Goal: Information Seeking & Learning: Learn about a topic

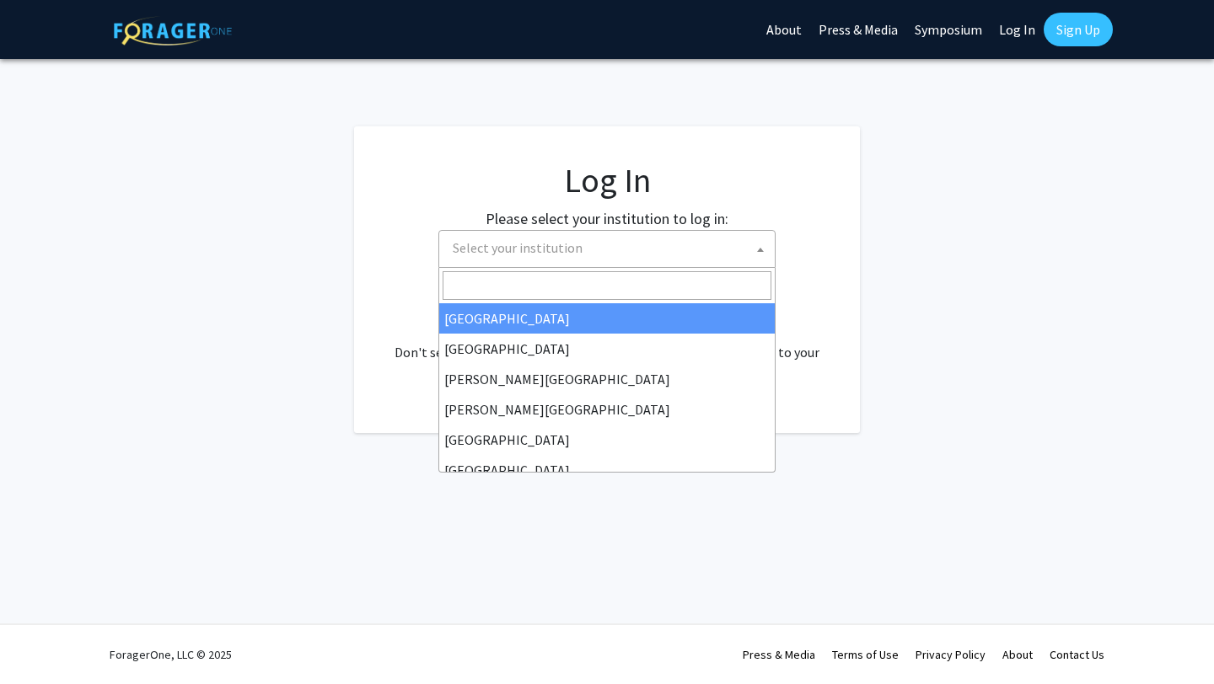
click at [760, 245] on span at bounding box center [760, 249] width 17 height 37
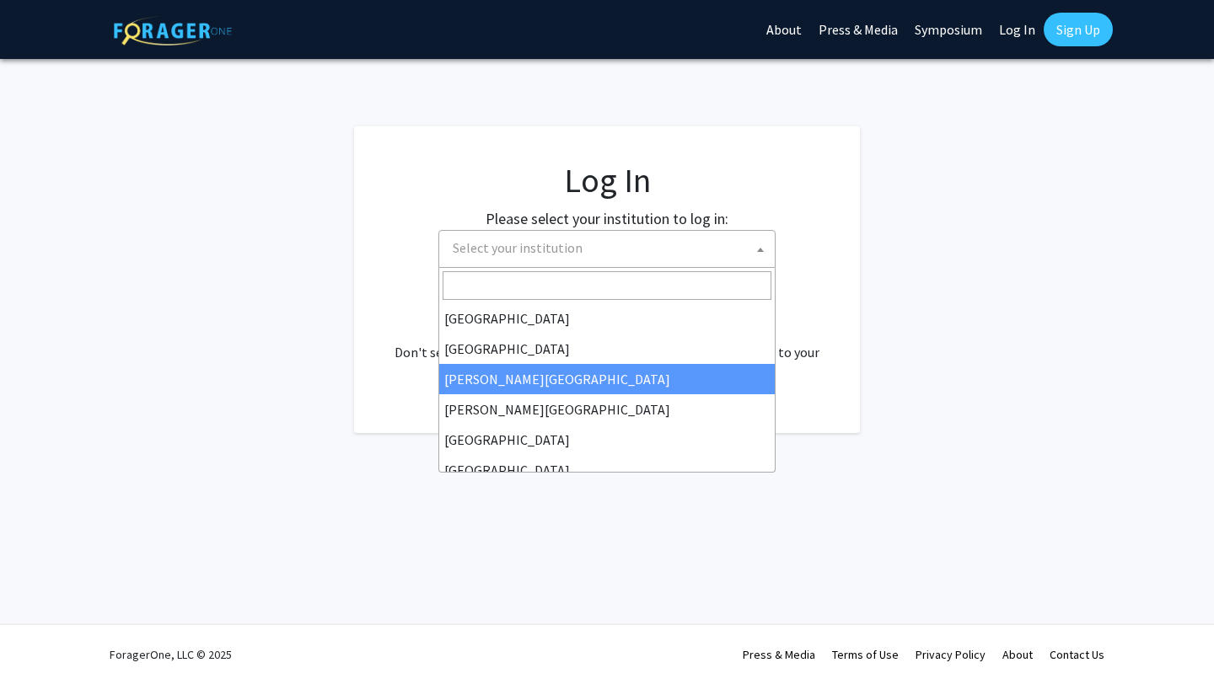
select select "5"
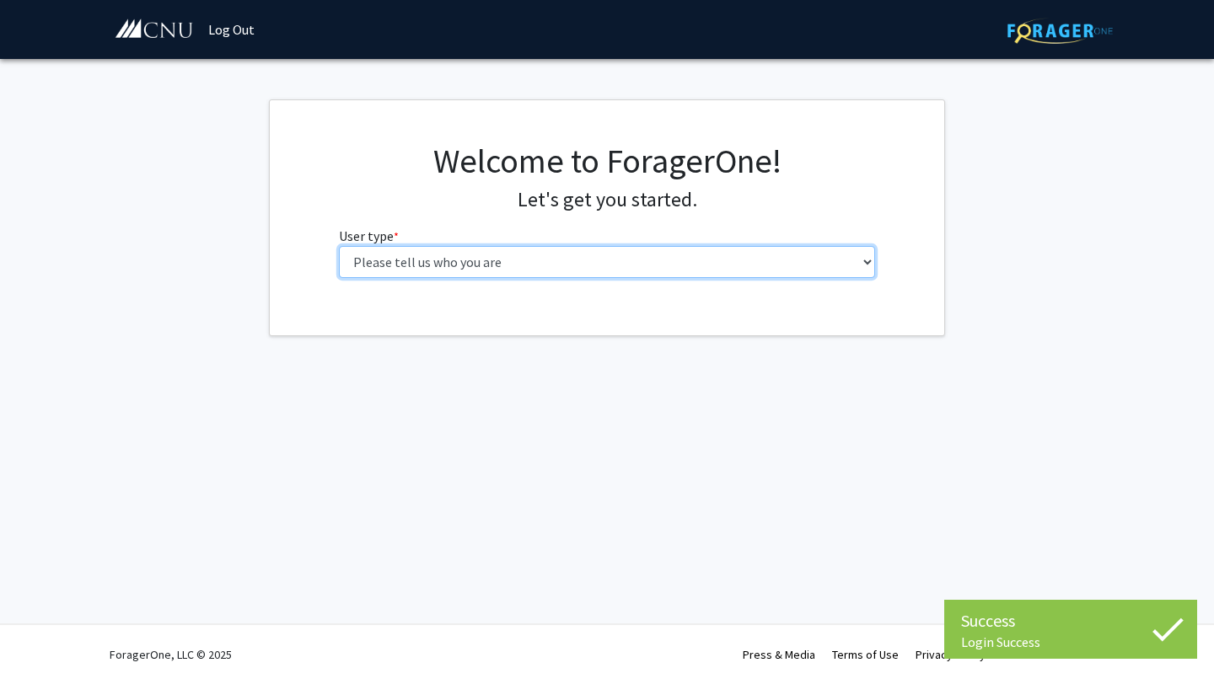
click at [867, 260] on select "Please tell us who you are Undergraduate Student Master's Student Doctoral Cand…" at bounding box center [607, 262] width 537 height 32
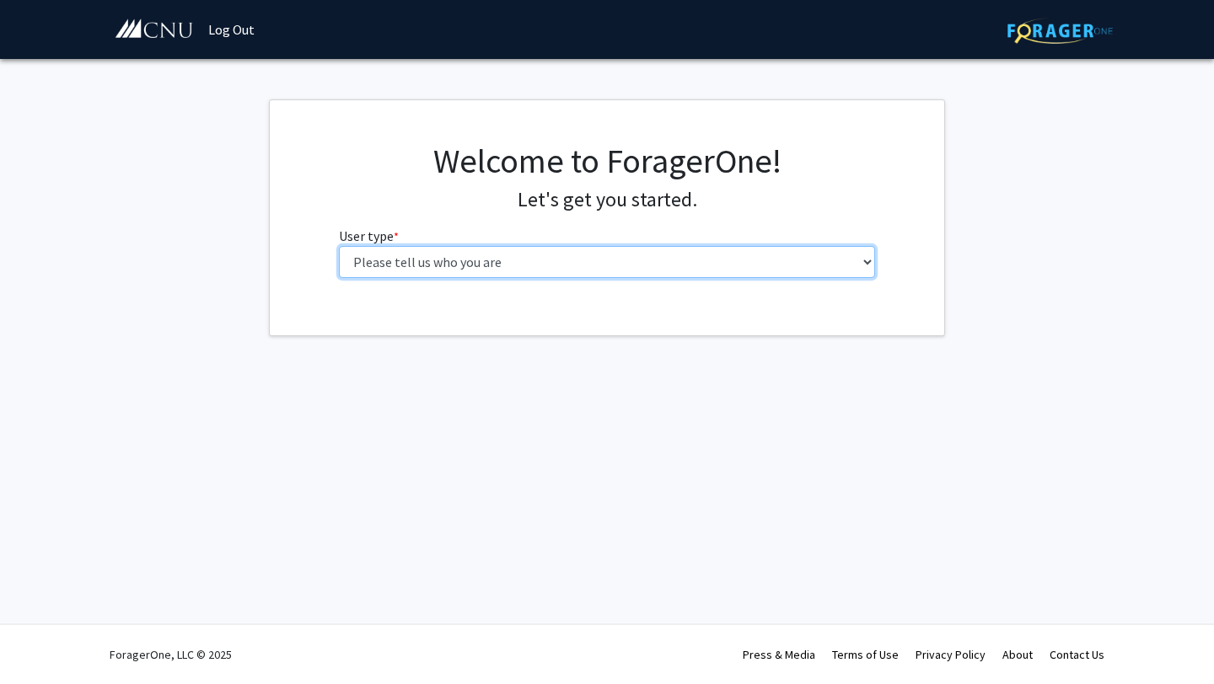
select select "1: undergrad"
click at [339, 246] on select "Please tell us who you are Undergraduate Student Master's Student Doctoral Cand…" at bounding box center [607, 262] width 537 height 32
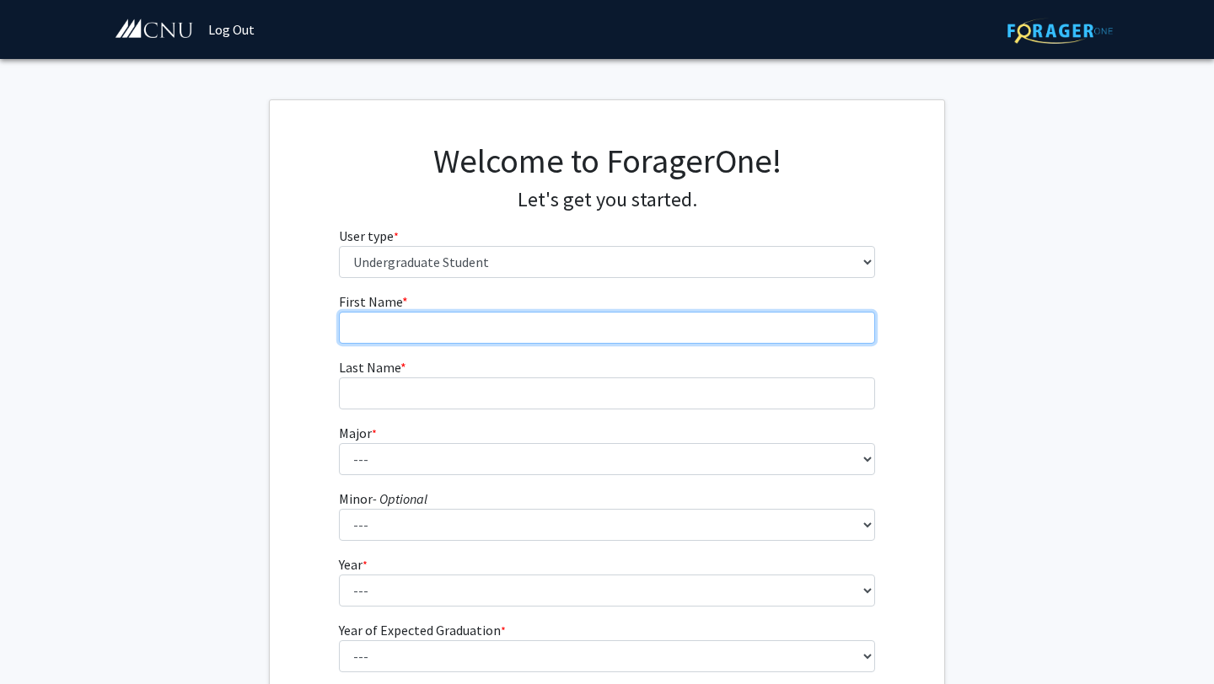
click at [815, 336] on input "First Name * required" at bounding box center [607, 328] width 537 height 32
type input "[PERSON_NAME]"
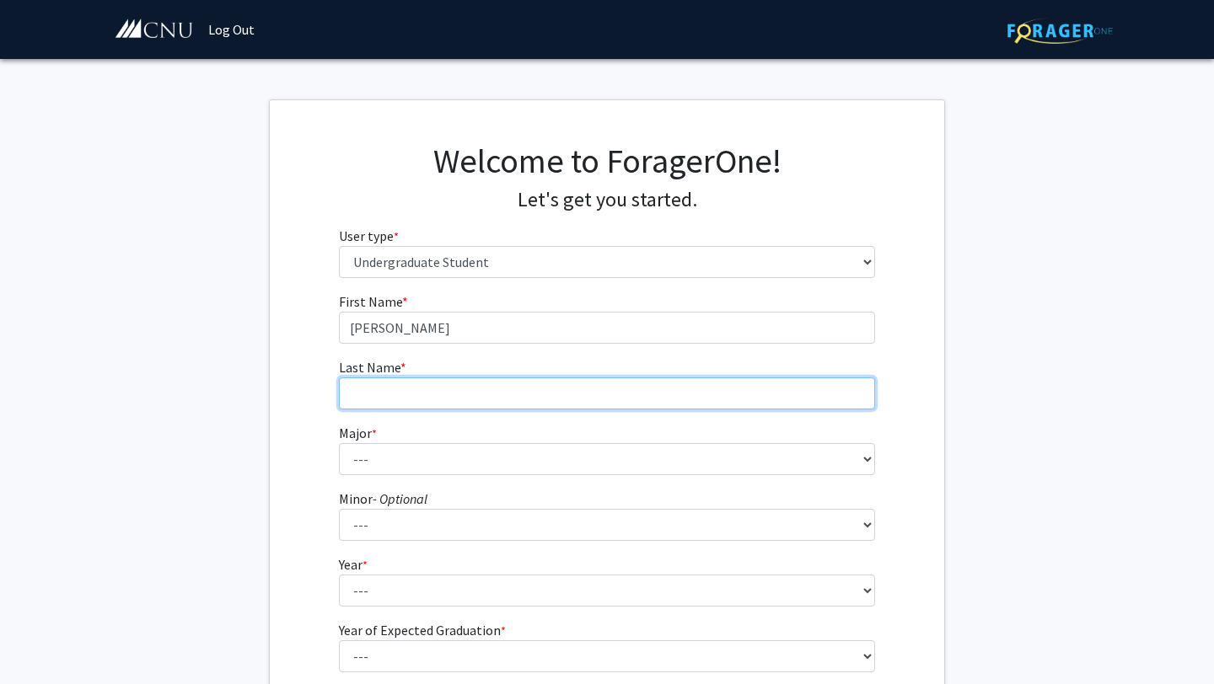
click at [767, 397] on input "Last Name * required" at bounding box center [607, 394] width 537 height 32
type input "[PERSON_NAME]"
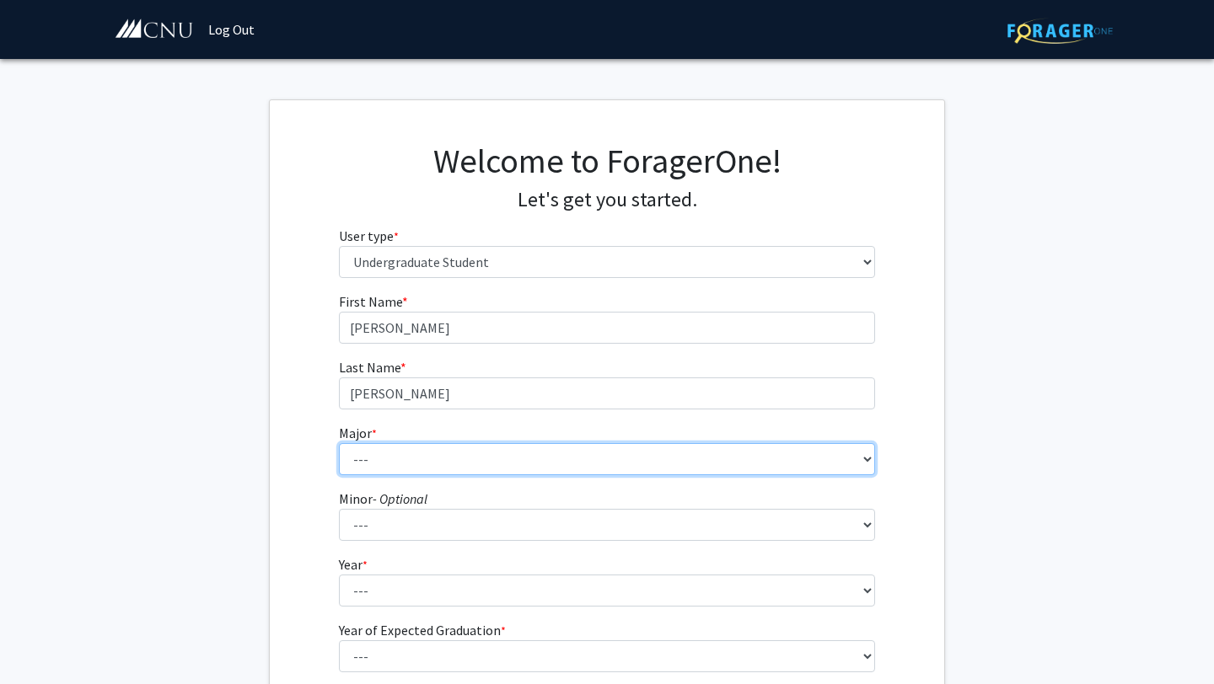
click at [738, 461] on select "--- Accounting Applied Physics Art History Biochemistry Biology Chemistry Class…" at bounding box center [607, 459] width 537 height 32
select select "5: 616"
click at [339, 443] on select "--- Accounting Applied Physics Art History Biochemistry Biology Chemistry Class…" at bounding box center [607, 459] width 537 height 32
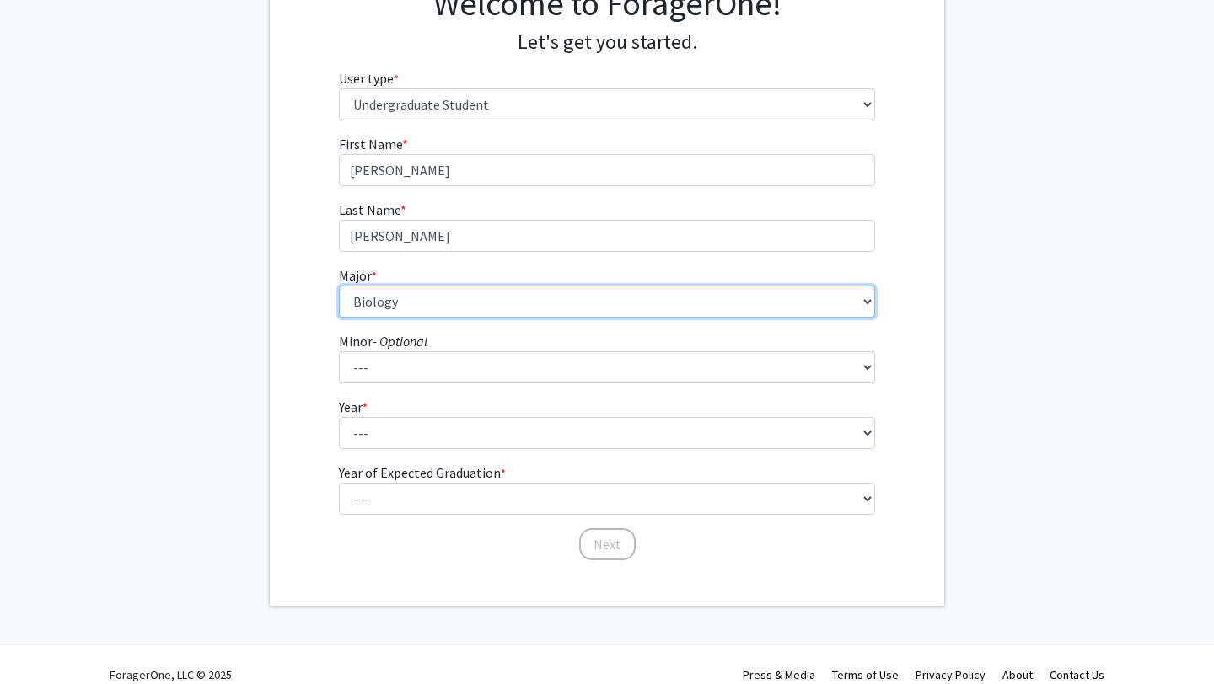
scroll to position [161, 0]
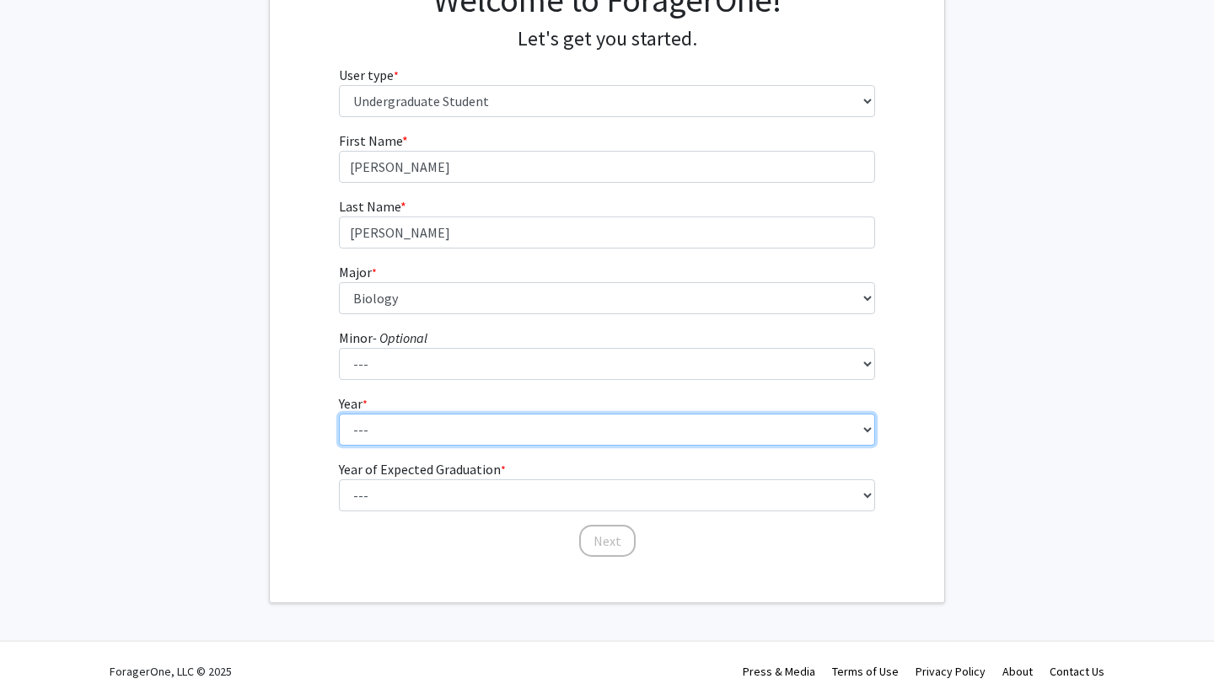
click at [385, 428] on select "--- First-year Sophomore Junior Senior Postbaccalaureate Certificate" at bounding box center [607, 430] width 537 height 32
select select "4: senior"
click at [339, 414] on select "--- First-year Sophomore Junior Senior Postbaccalaureate Certificate" at bounding box center [607, 430] width 537 height 32
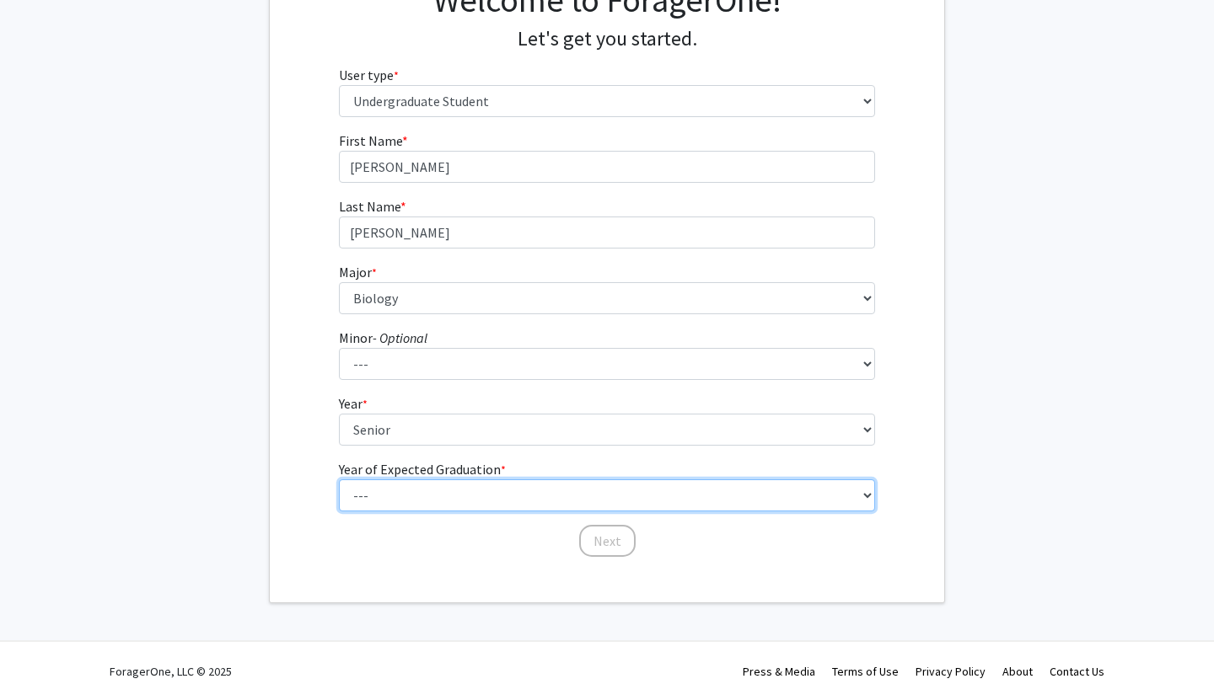
click at [404, 498] on select "--- 2025 2026 2027 2028 2029 2030 2031 2032 2033 2034" at bounding box center [607, 496] width 537 height 32
select select "2: 2026"
click at [339, 480] on select "--- 2025 2026 2027 2028 2029 2030 2031 2032 2033 2034" at bounding box center [607, 496] width 537 height 32
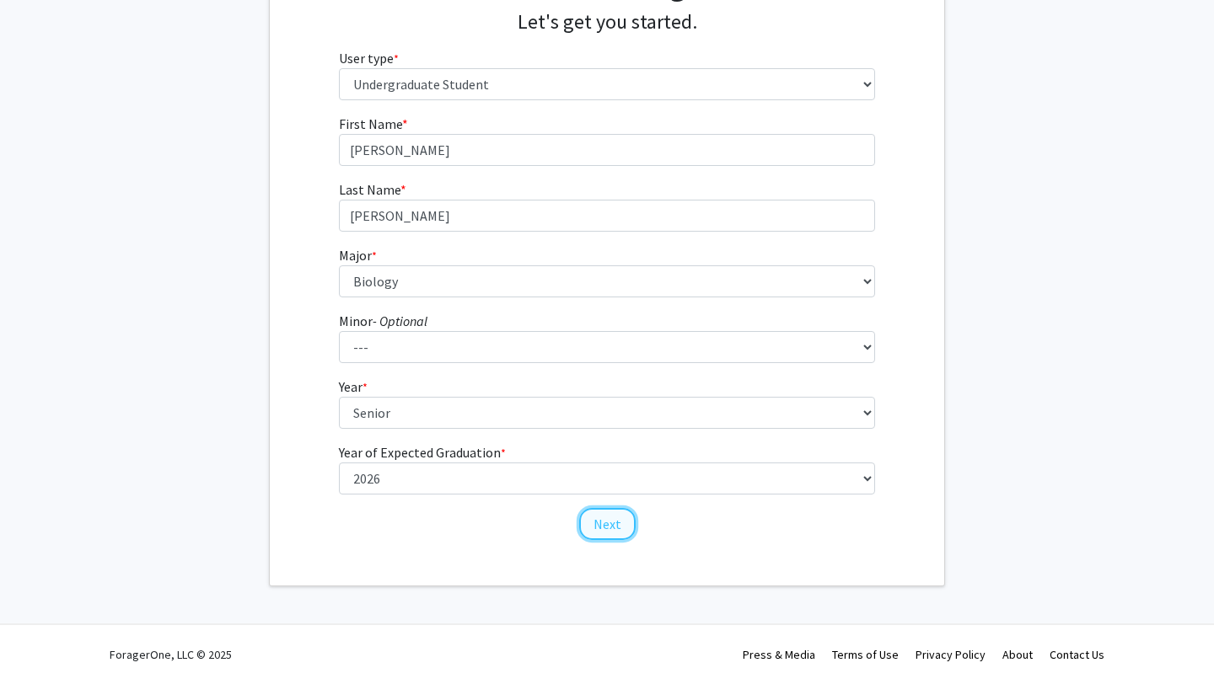
click at [599, 525] on button "Next" at bounding box center [607, 524] width 56 height 32
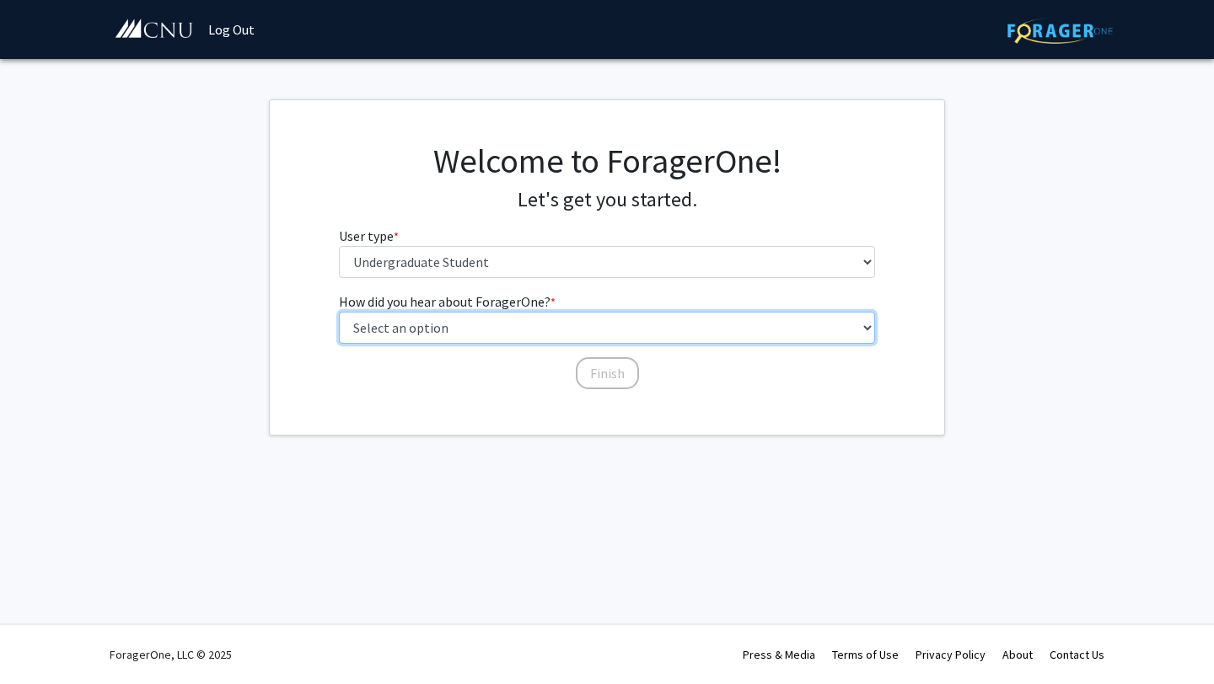
click at [739, 333] on select "Select an option Peer/student recommendation Faculty/staff recommendation Unive…" at bounding box center [607, 328] width 537 height 32
select select "1: peer_recommendation"
click at [339, 312] on select "Select an option Peer/student recommendation Faculty/staff recommendation Unive…" at bounding box center [607, 328] width 537 height 32
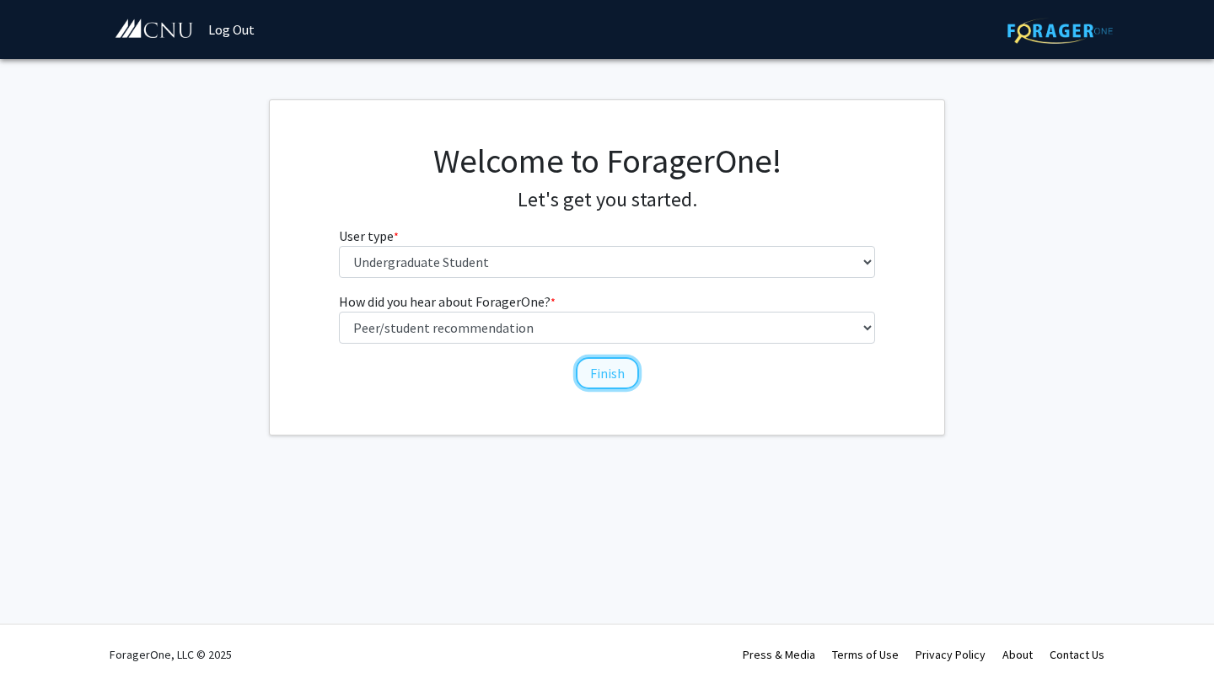
click at [607, 376] on button "Finish" at bounding box center [607, 373] width 63 height 32
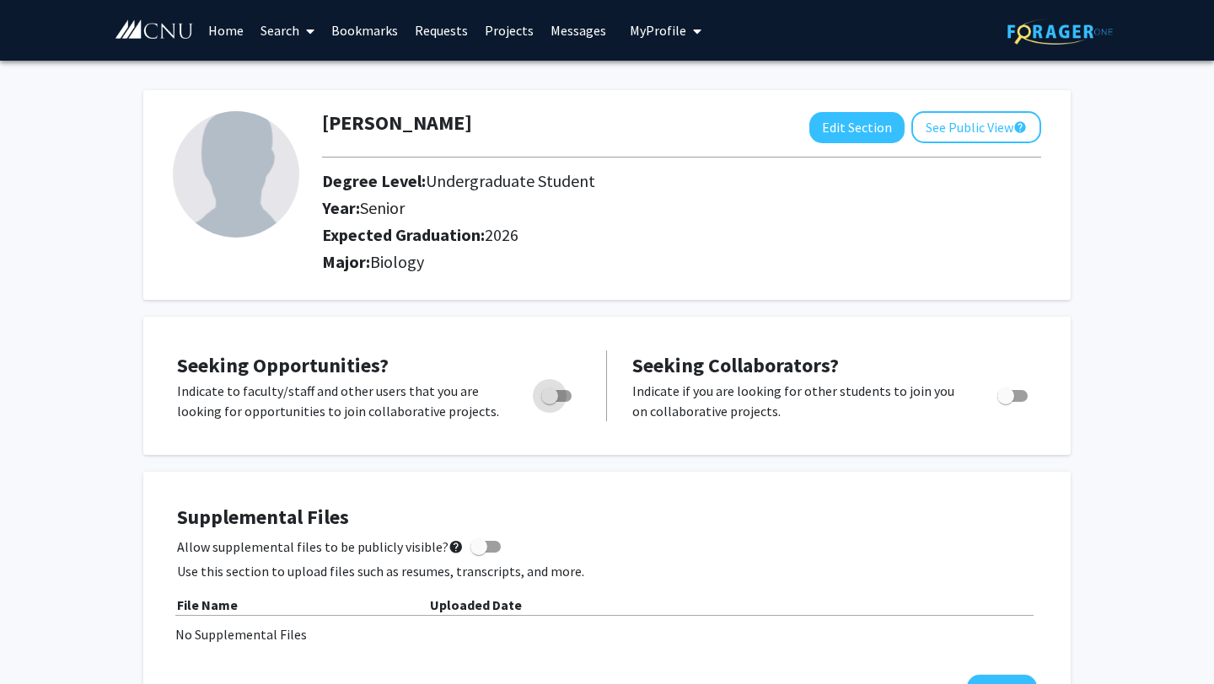
click at [568, 397] on span "Toggle" at bounding box center [556, 396] width 30 height 12
click at [550, 402] on input "Are you actively seeking opportunities?" at bounding box center [549, 402] width 1 height 1
checkbox input "true"
click at [231, 32] on link "Home" at bounding box center [226, 30] width 52 height 59
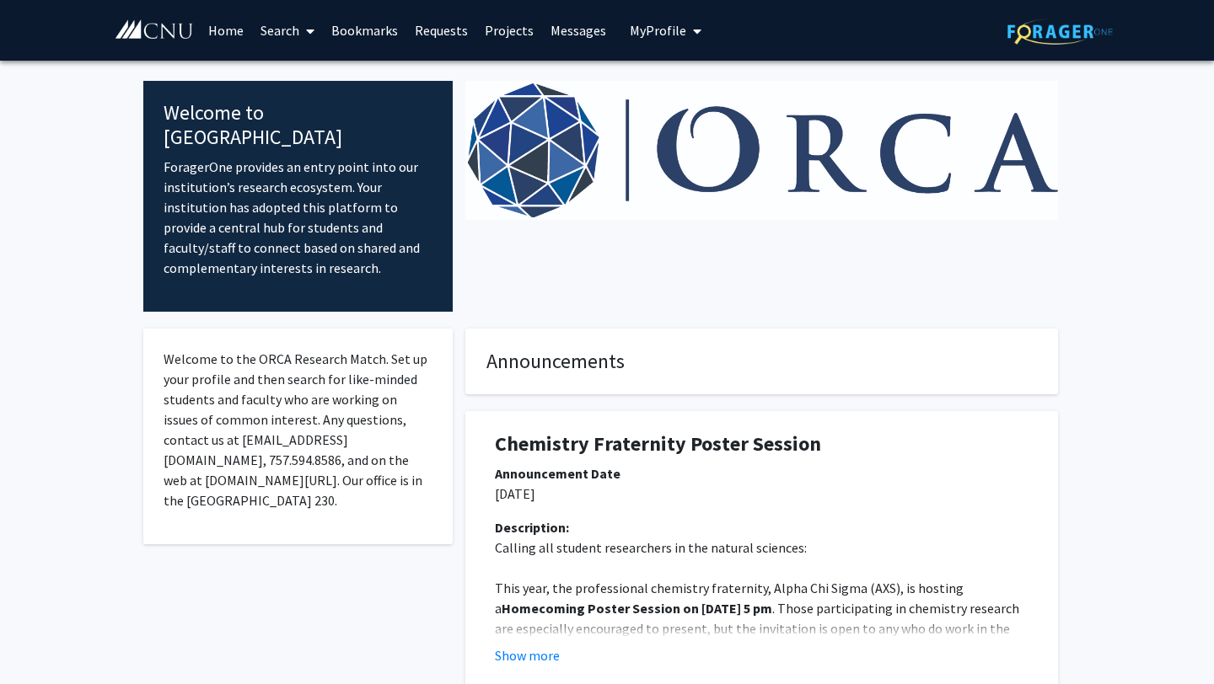
click at [281, 30] on link "Search" at bounding box center [287, 30] width 71 height 59
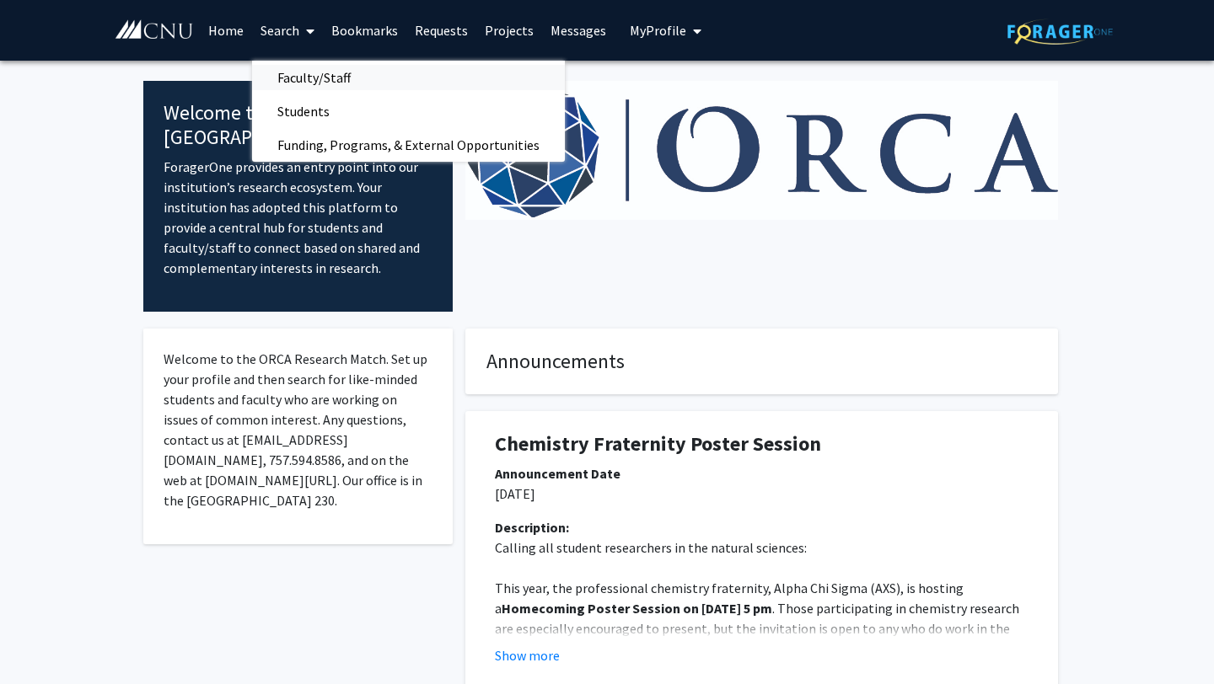
click at [307, 73] on span "Faculty/Staff" at bounding box center [314, 78] width 124 height 34
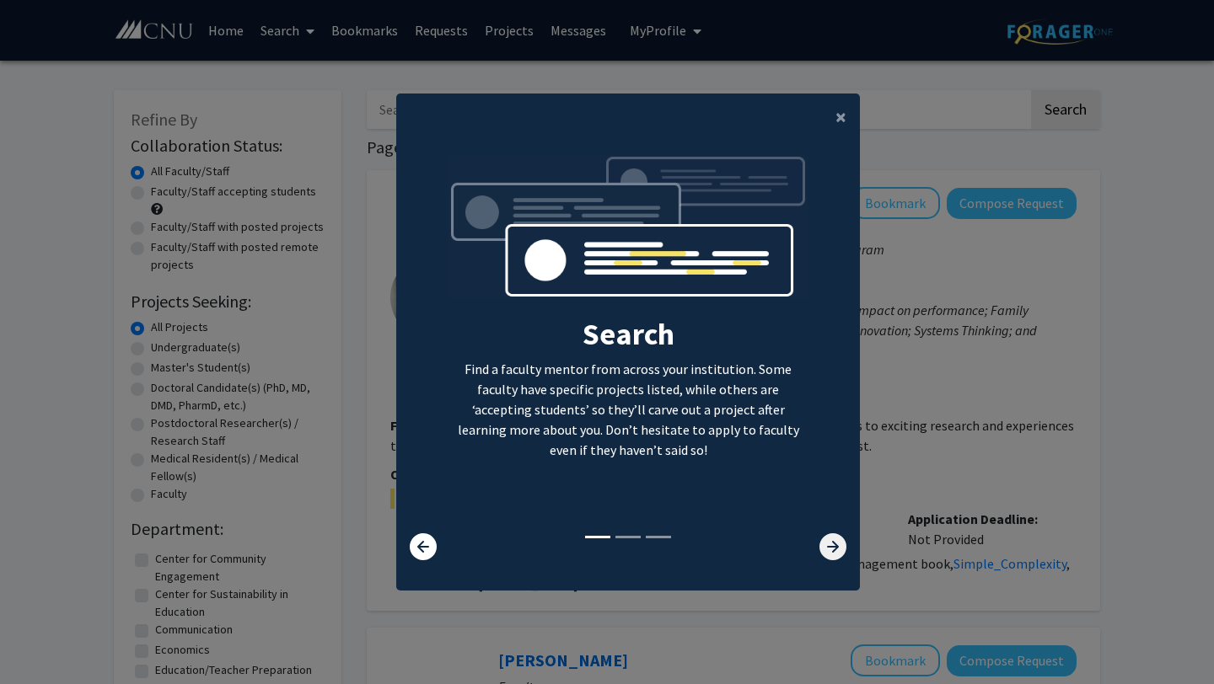
click at [829, 545] on icon at bounding box center [832, 547] width 27 height 27
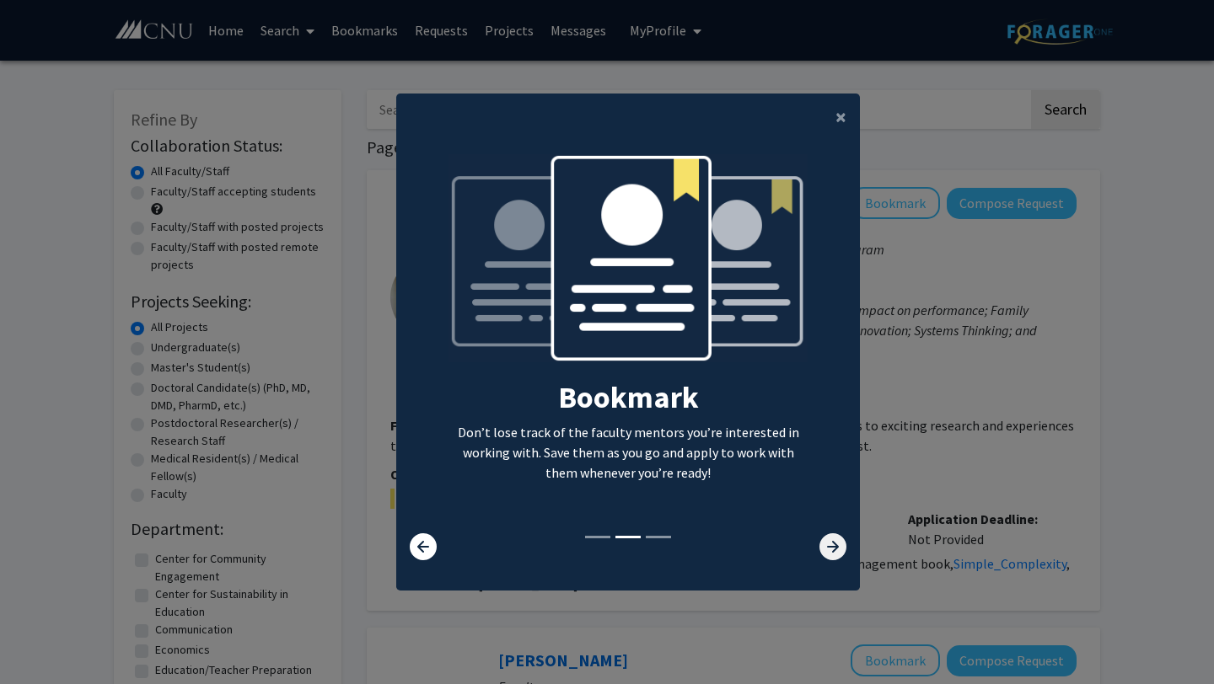
click at [829, 545] on icon at bounding box center [832, 547] width 27 height 27
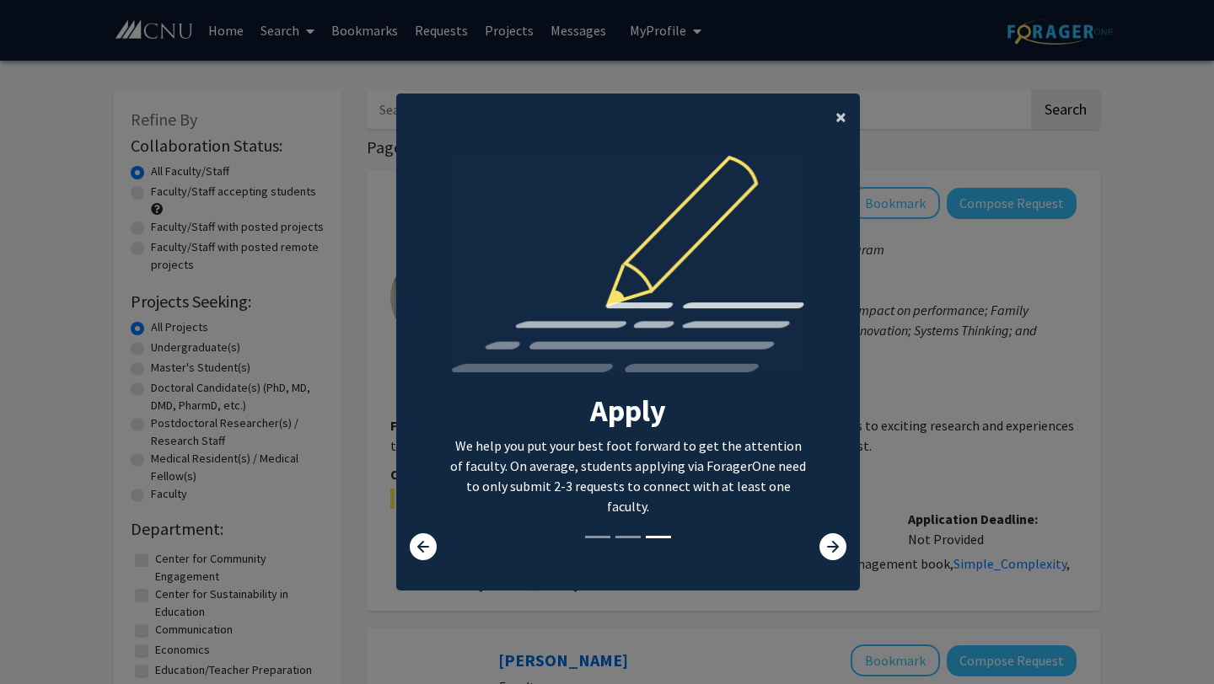
click at [838, 121] on span "×" at bounding box center [840, 117] width 11 height 26
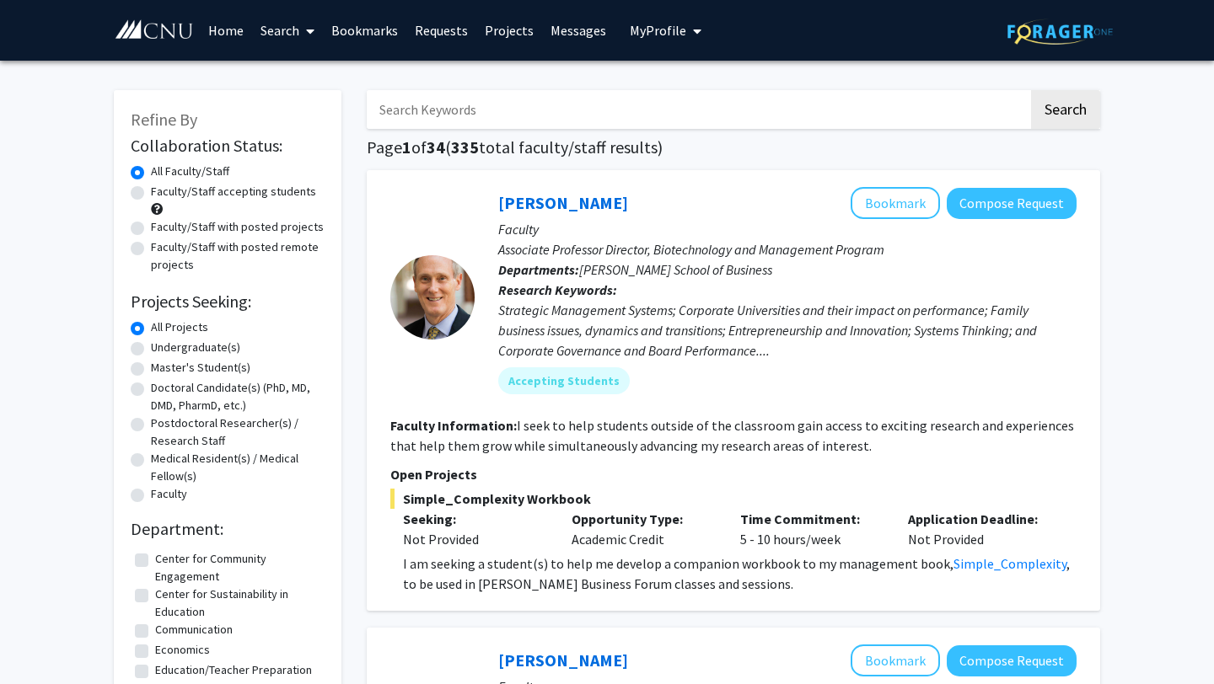
click at [151, 196] on label "Faculty/Staff accepting students" at bounding box center [233, 192] width 165 height 18
click at [151, 194] on input "Faculty/Staff accepting students" at bounding box center [156, 188] width 11 height 11
radio input "true"
click at [151, 350] on label "Undergraduate(s)" at bounding box center [195, 348] width 89 height 18
click at [151, 350] on input "Undergraduate(s)" at bounding box center [156, 344] width 11 height 11
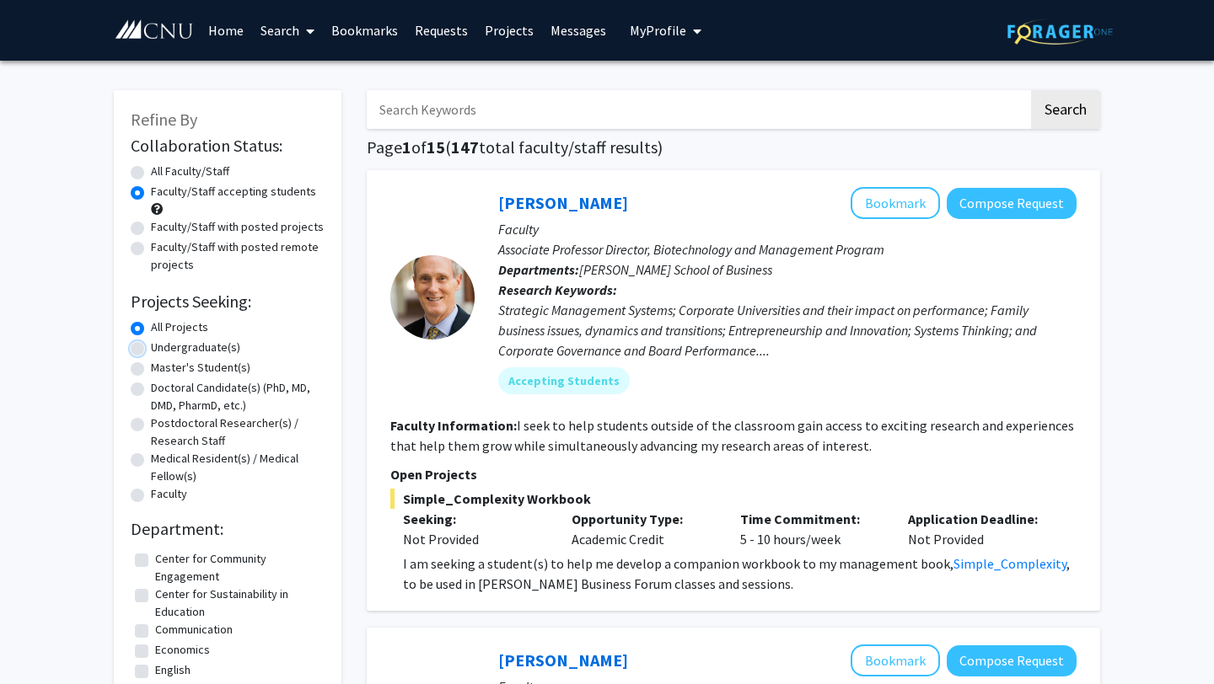
radio input "true"
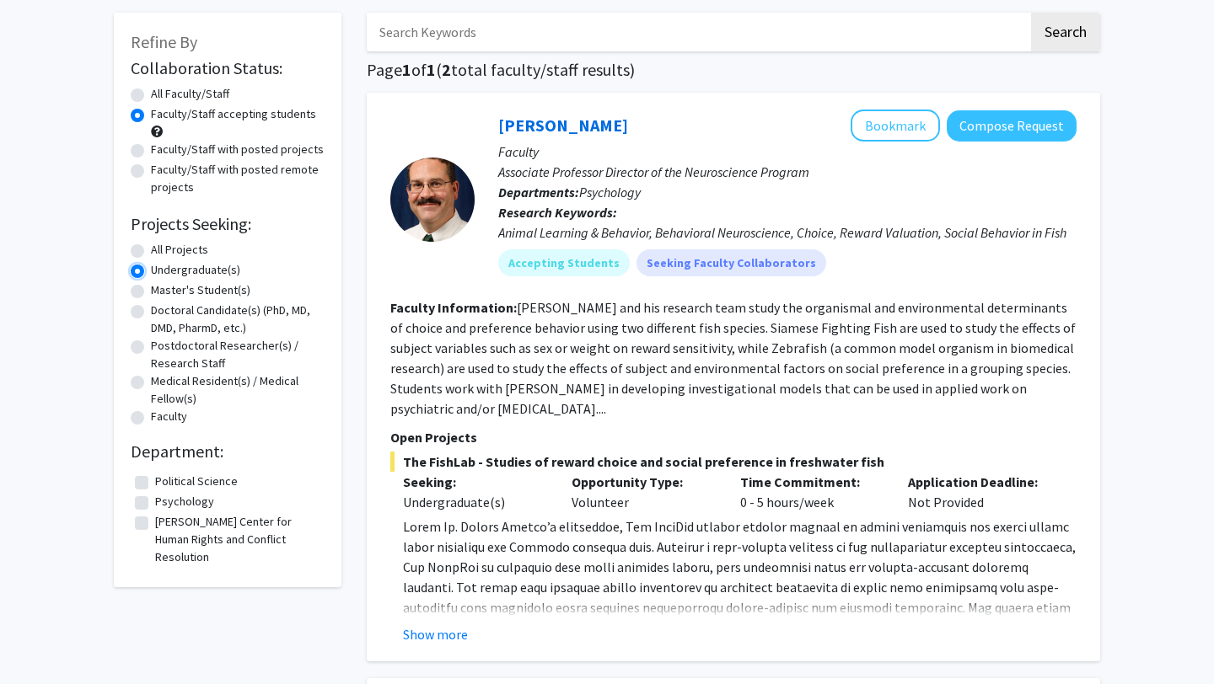
scroll to position [77, 0]
click at [151, 98] on label "All Faculty/Staff" at bounding box center [190, 95] width 78 height 18
click at [151, 97] on input "All Faculty/Staff" at bounding box center [156, 91] width 11 height 11
radio input "true"
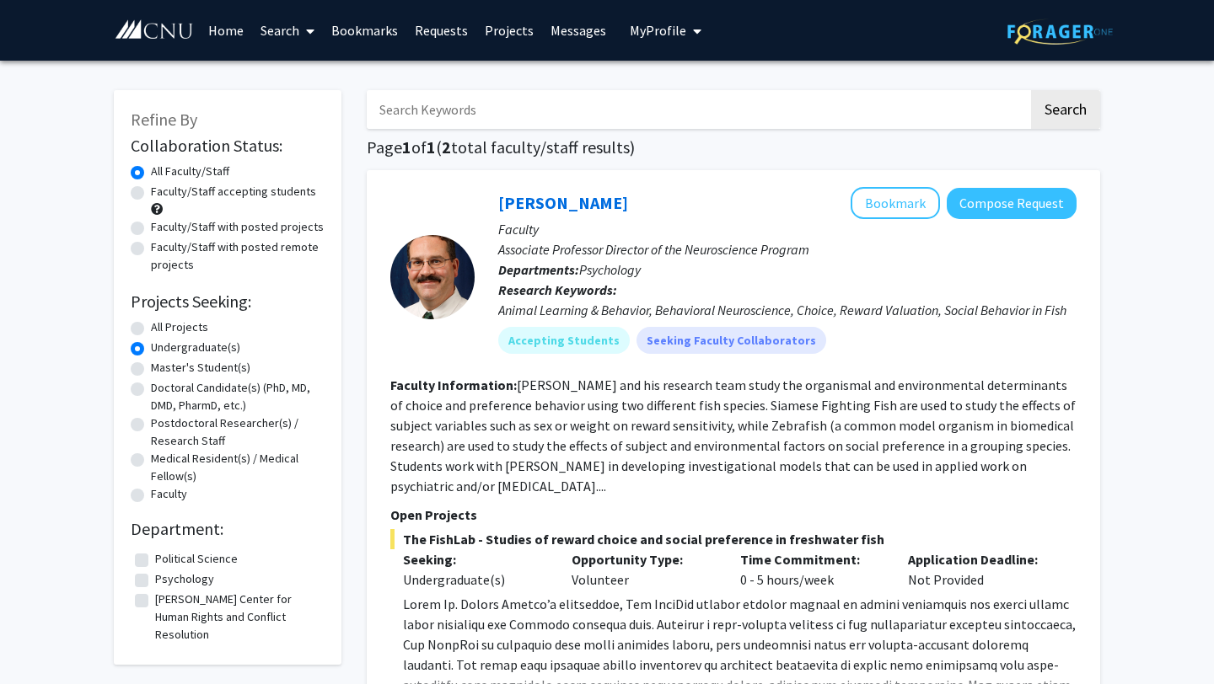
click at [151, 329] on label "All Projects" at bounding box center [179, 328] width 57 height 18
click at [151, 329] on input "All Projects" at bounding box center [156, 324] width 11 height 11
radio input "true"
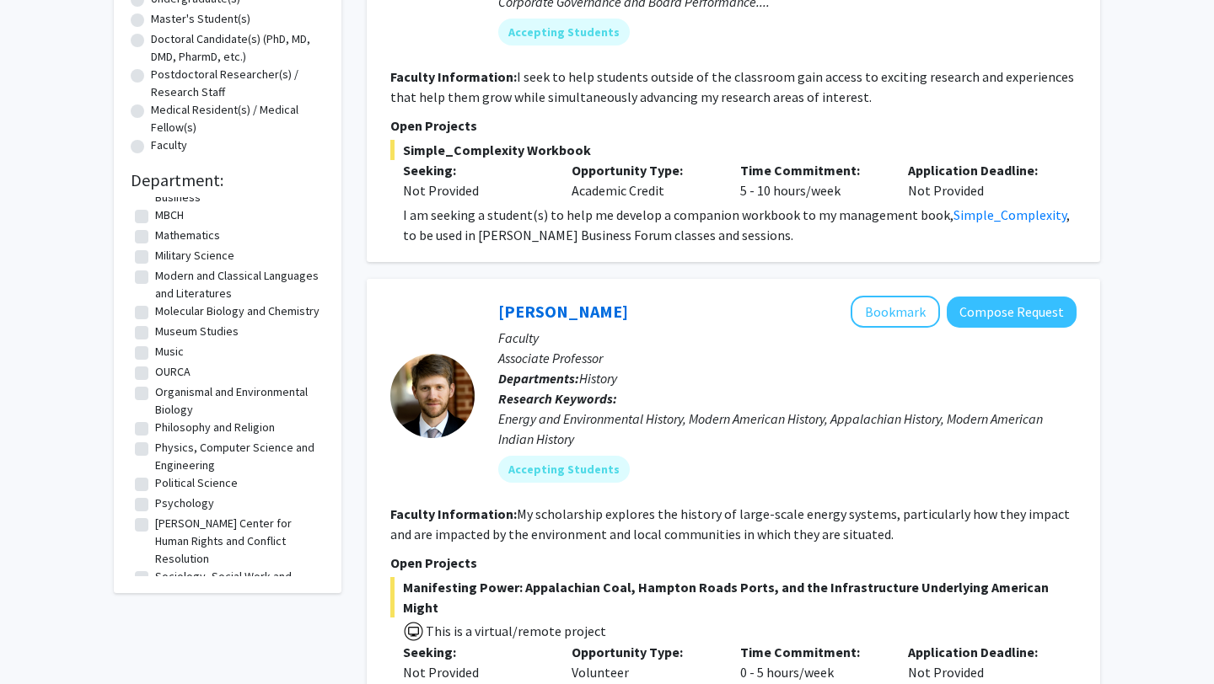
scroll to position [314, 0]
click at [155, 307] on label "Molecular Biology and Chemistry" at bounding box center [237, 316] width 164 height 18
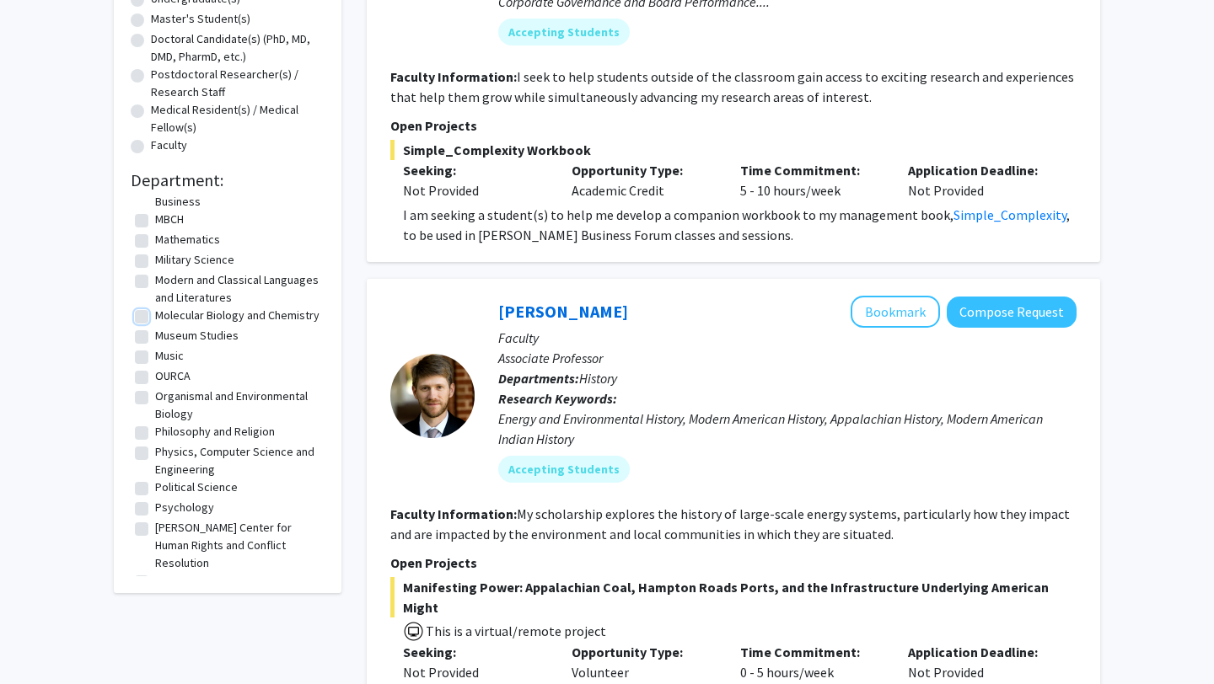
click at [155, 307] on input "Molecular Biology and Chemistry" at bounding box center [160, 312] width 11 height 11
checkbox input "true"
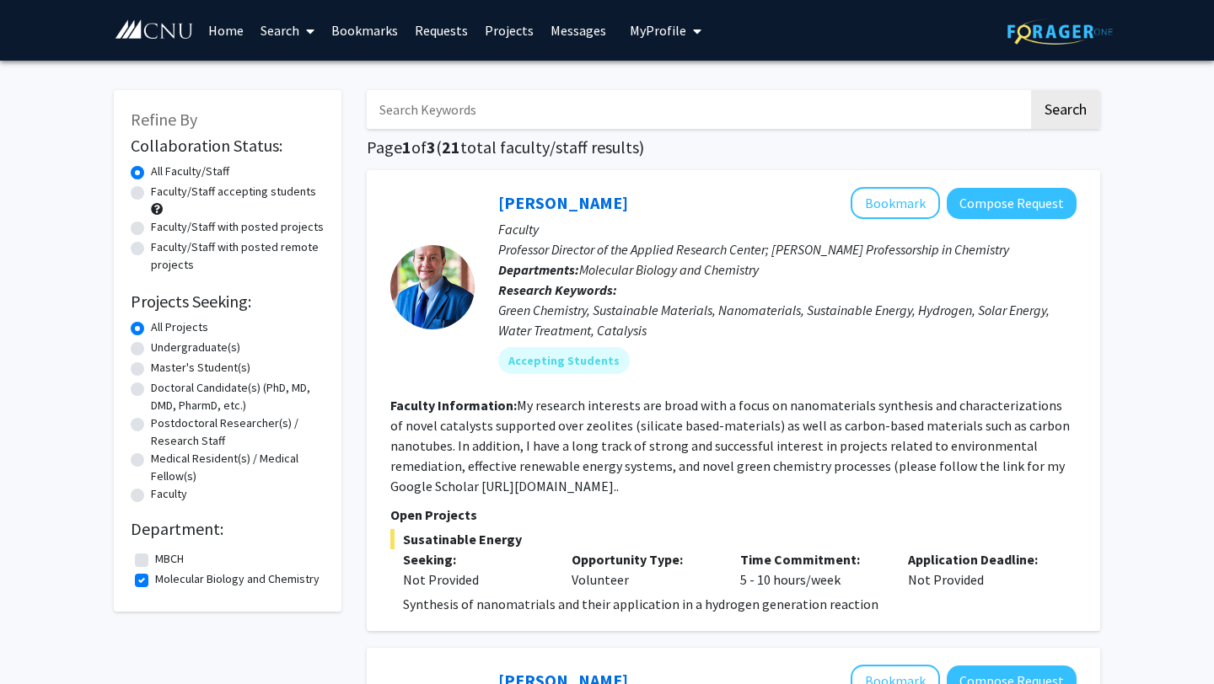
click at [151, 194] on label "Faculty/Staff accepting students" at bounding box center [233, 192] width 165 height 18
click at [151, 194] on input "Faculty/Staff accepting students" at bounding box center [156, 188] width 11 height 11
radio input "true"
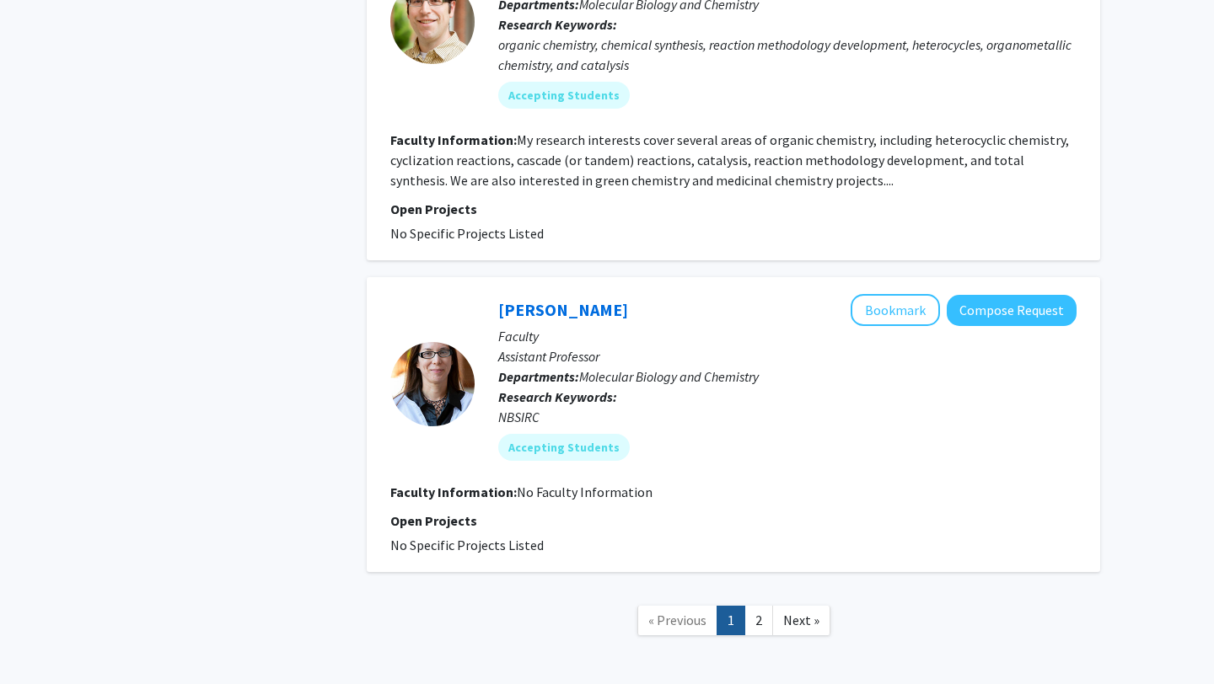
scroll to position [3470, 0]
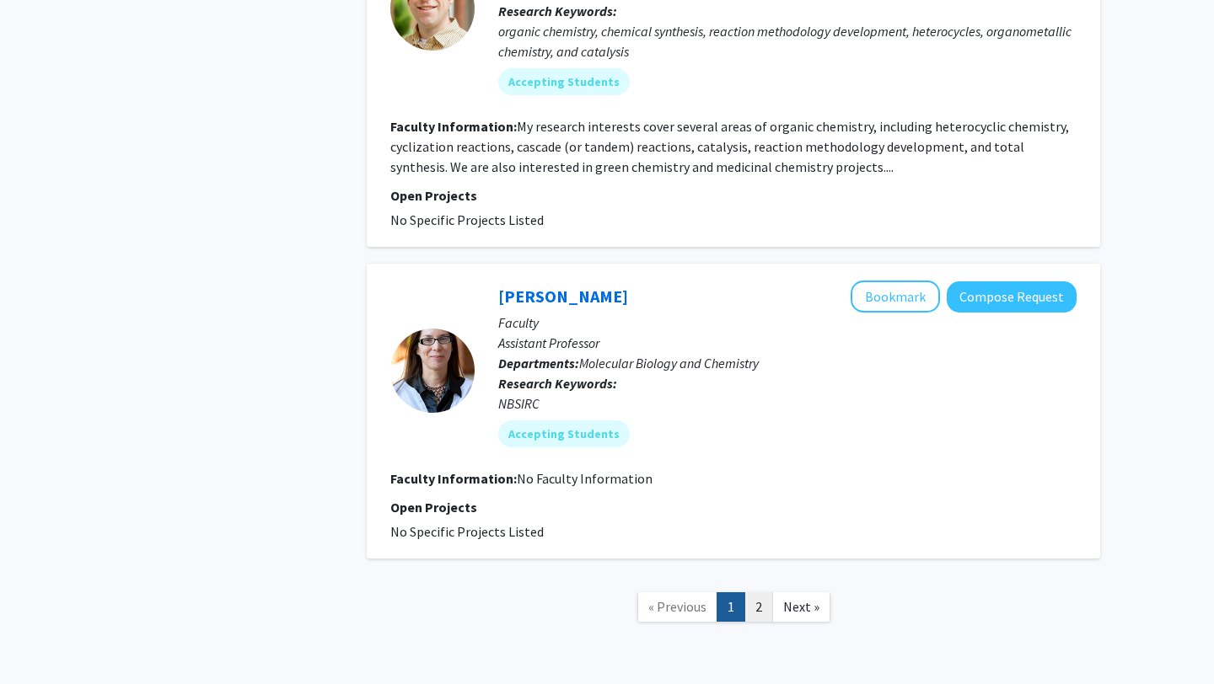
click at [760, 593] on link "2" at bounding box center [758, 608] width 29 height 30
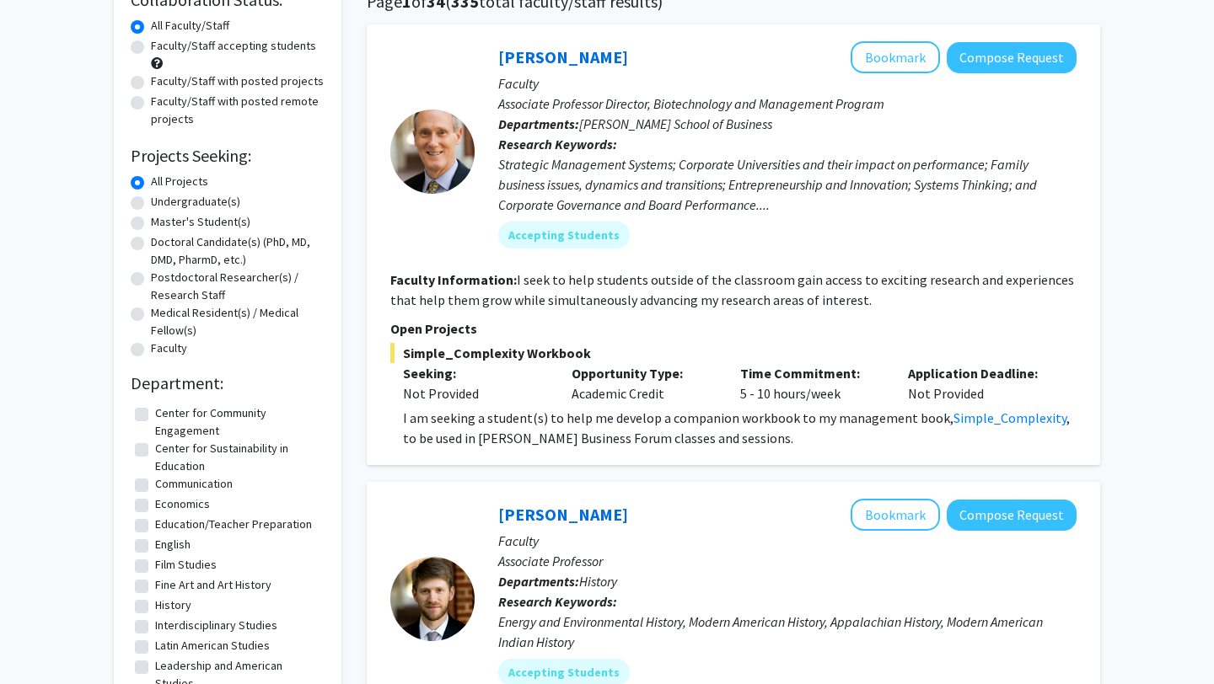
scroll to position [141, 0]
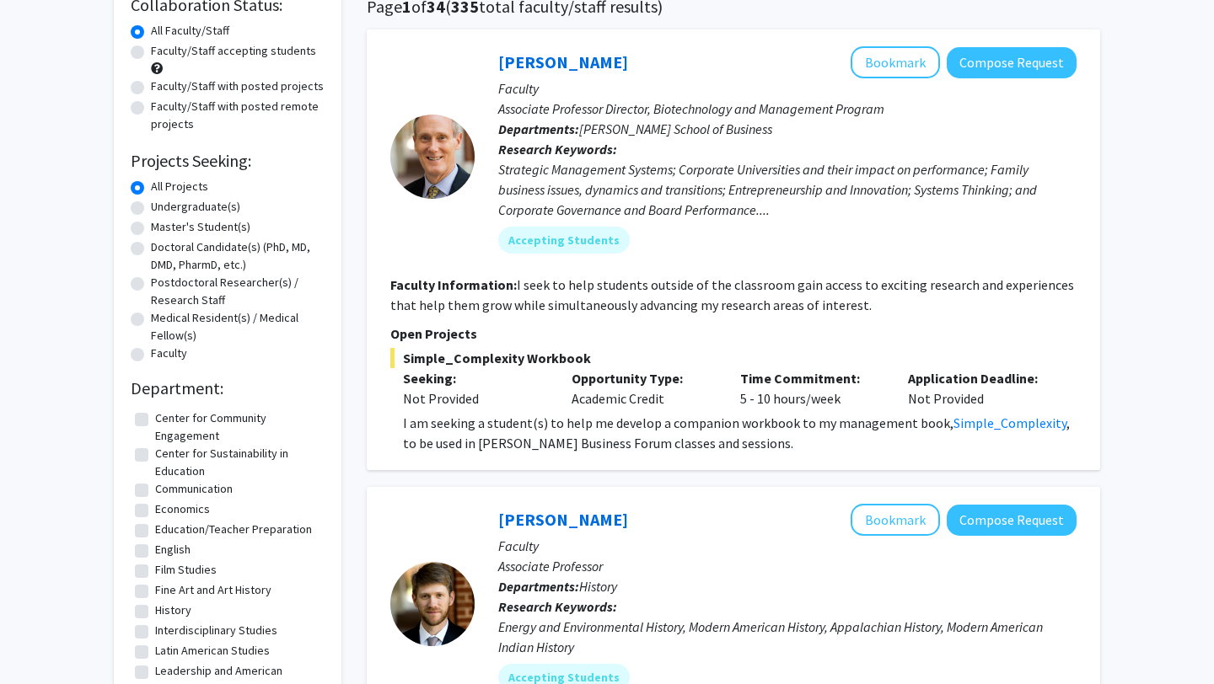
click at [151, 55] on label "Faculty/Staff accepting students" at bounding box center [233, 51] width 165 height 18
click at [151, 53] on input "Faculty/Staff accepting students" at bounding box center [156, 47] width 11 height 11
radio input "true"
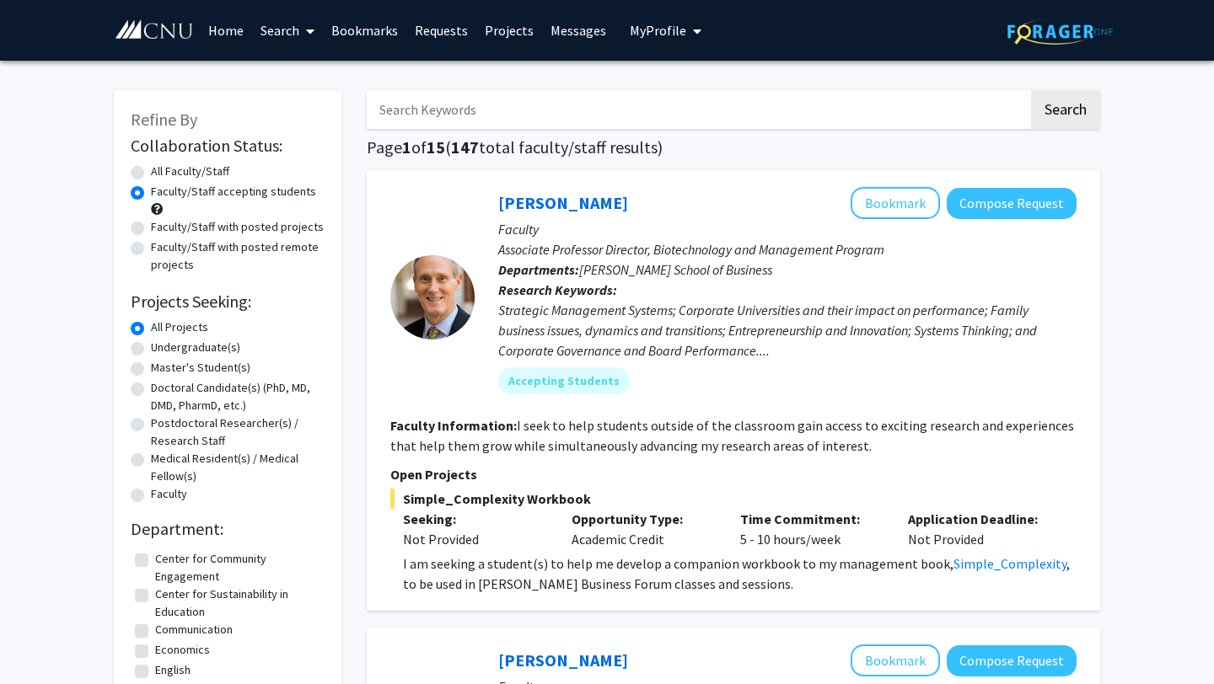
click at [151, 351] on label "Undergraduate(s)" at bounding box center [195, 348] width 89 height 18
click at [151, 350] on input "Undergraduate(s)" at bounding box center [156, 344] width 11 height 11
radio input "true"
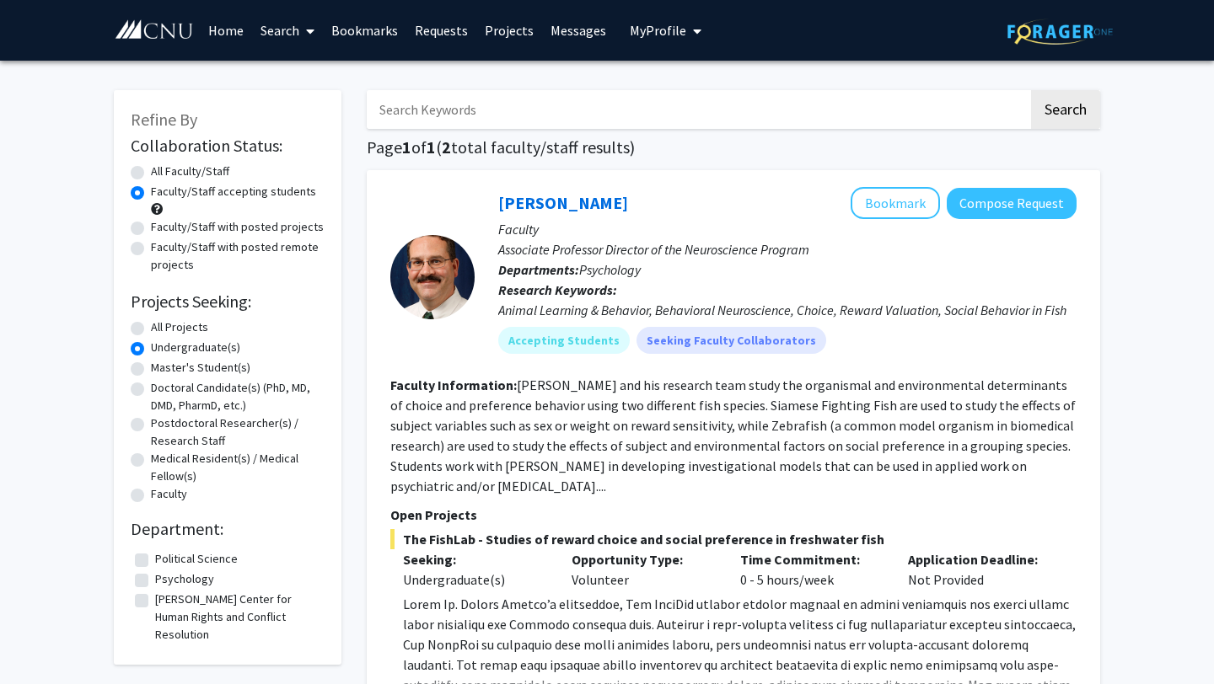
click at [151, 325] on label "All Projects" at bounding box center [179, 328] width 57 height 18
click at [151, 325] on input "All Projects" at bounding box center [156, 324] width 11 height 11
radio input "true"
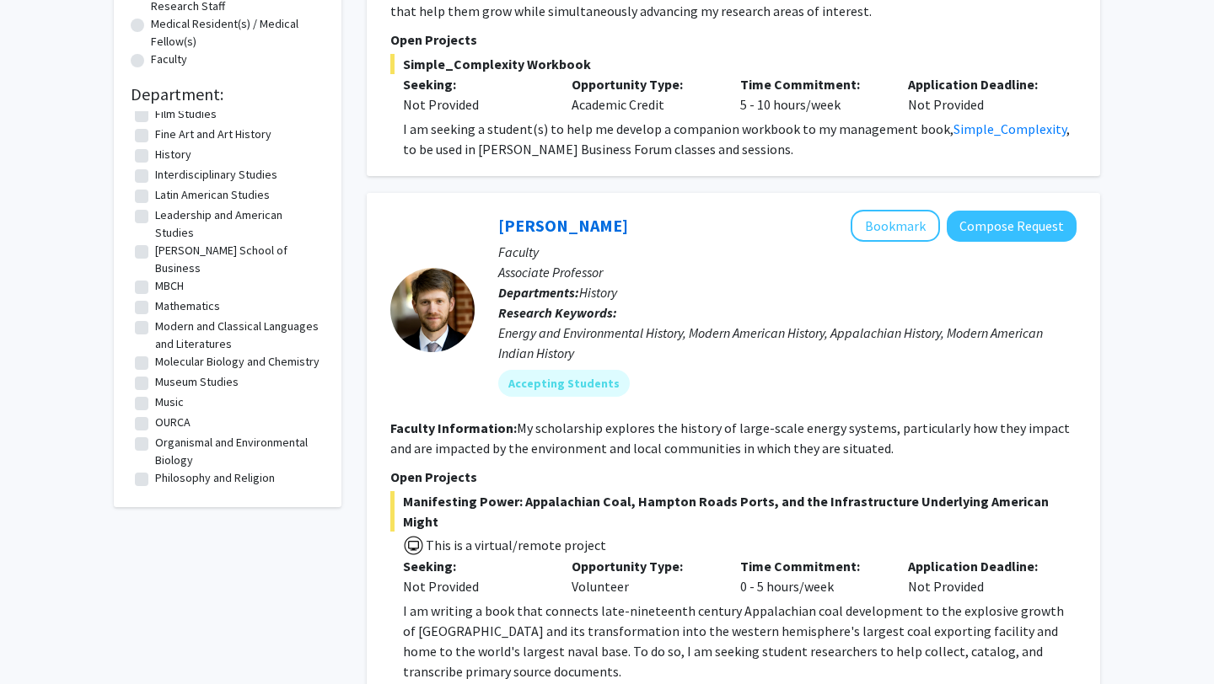
scroll to position [142, 0]
click at [155, 352] on label "Molecular Biology and Chemistry" at bounding box center [237, 361] width 164 height 18
click at [155, 352] on input "Molecular Biology and Chemistry" at bounding box center [160, 357] width 11 height 11
checkbox input "true"
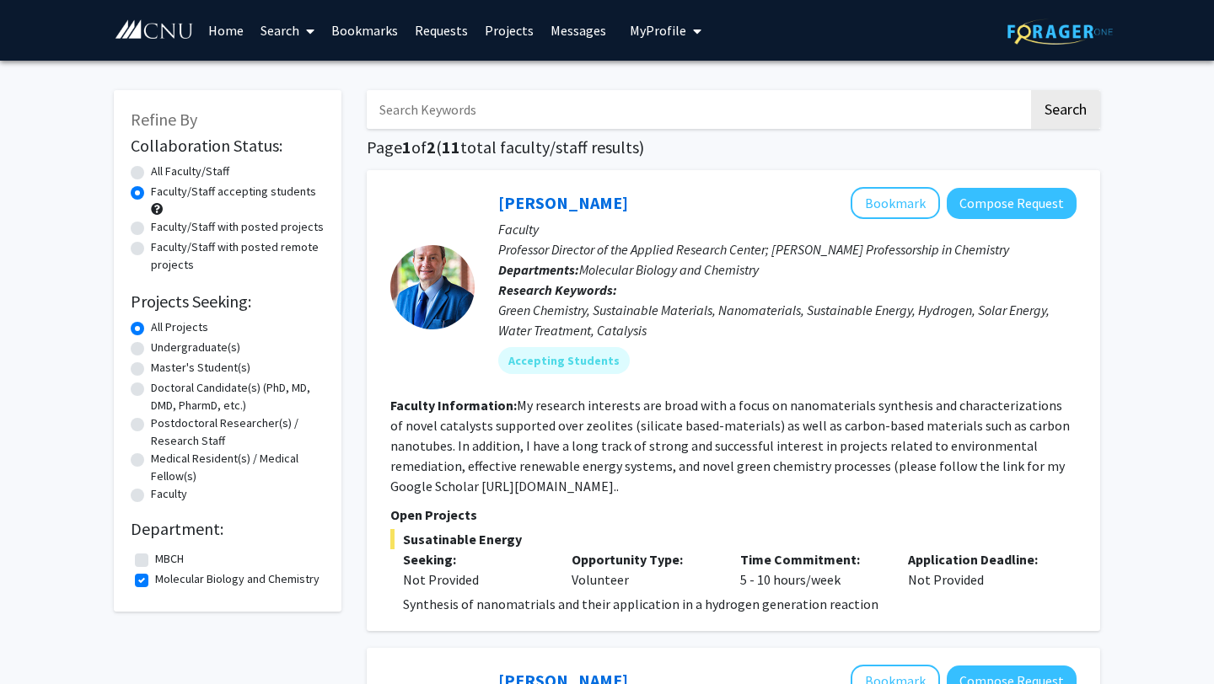
click at [151, 347] on label "Undergraduate(s)" at bounding box center [195, 348] width 89 height 18
click at [151, 347] on input "Undergraduate(s)" at bounding box center [156, 344] width 11 height 11
radio input "true"
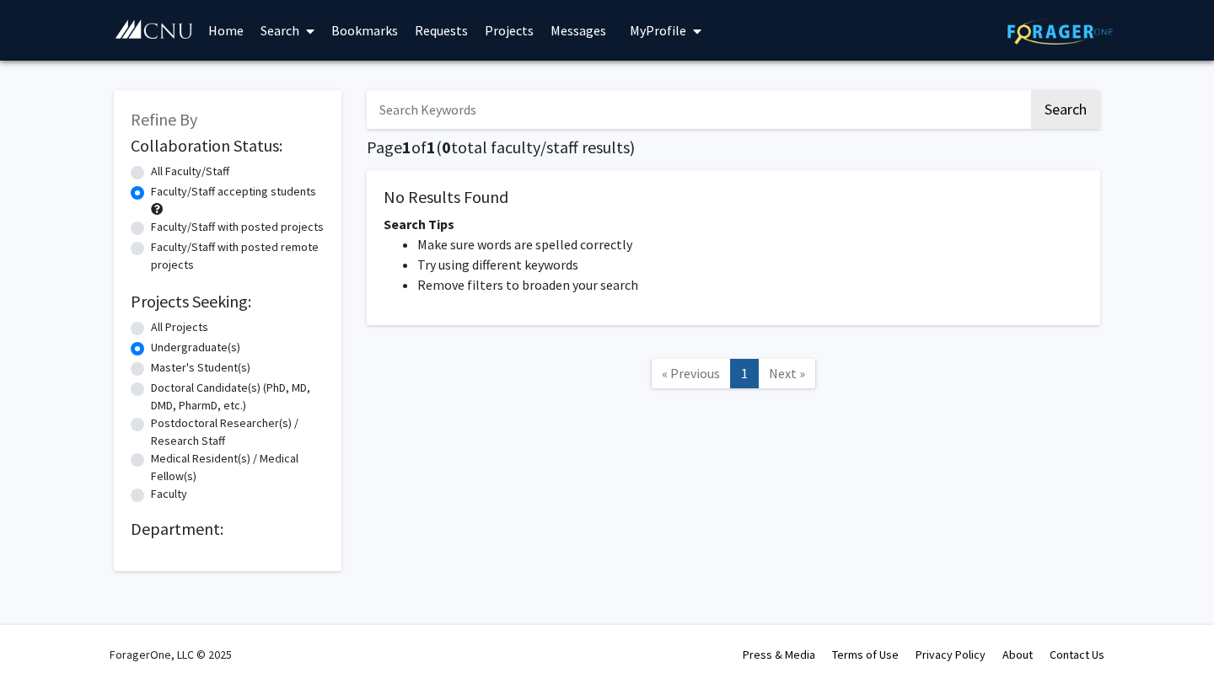
click at [151, 330] on label "All Projects" at bounding box center [179, 328] width 57 height 18
click at [151, 330] on input "All Projects" at bounding box center [156, 324] width 11 height 11
radio input "true"
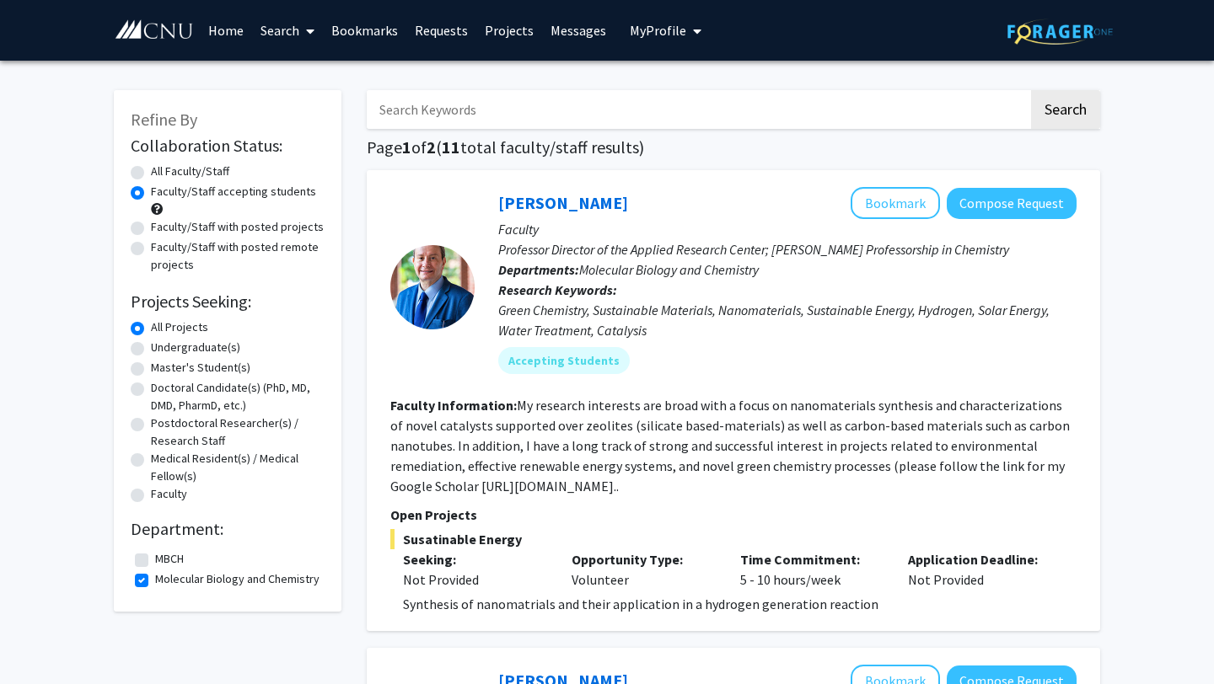
click at [155, 576] on label "Molecular Biology and Chemistry" at bounding box center [237, 580] width 164 height 18
click at [155, 576] on input "Molecular Biology and Chemistry" at bounding box center [160, 576] width 11 height 11
checkbox input "false"
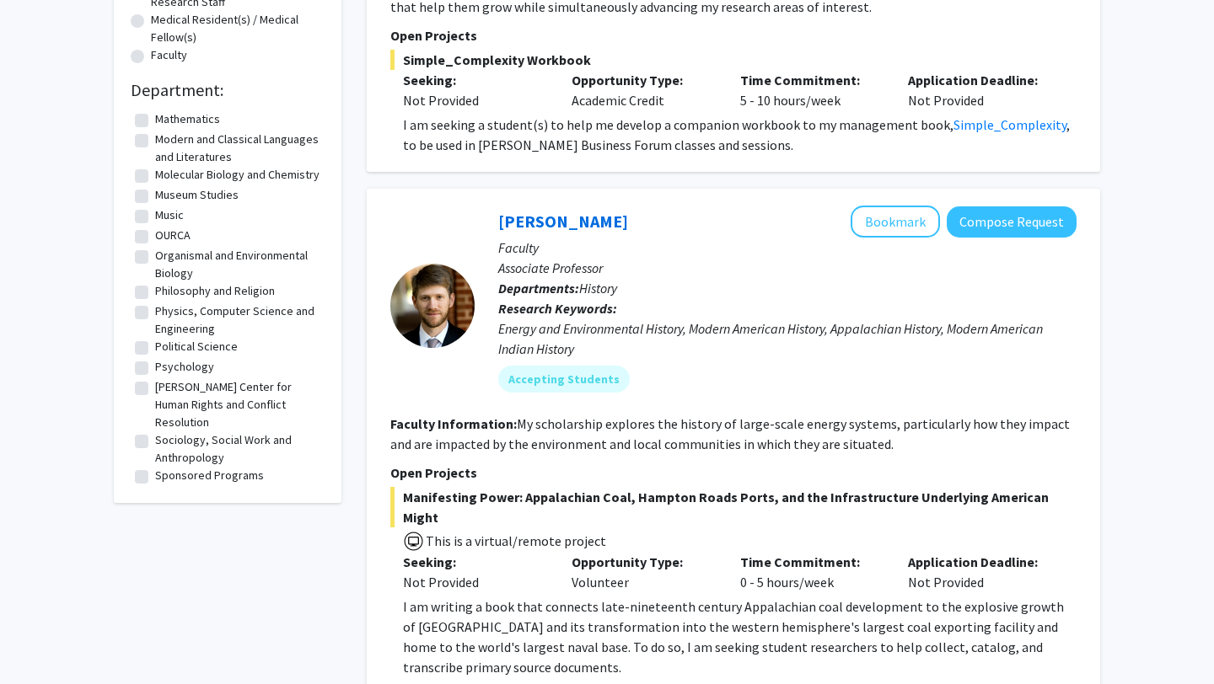
scroll to position [314, 0]
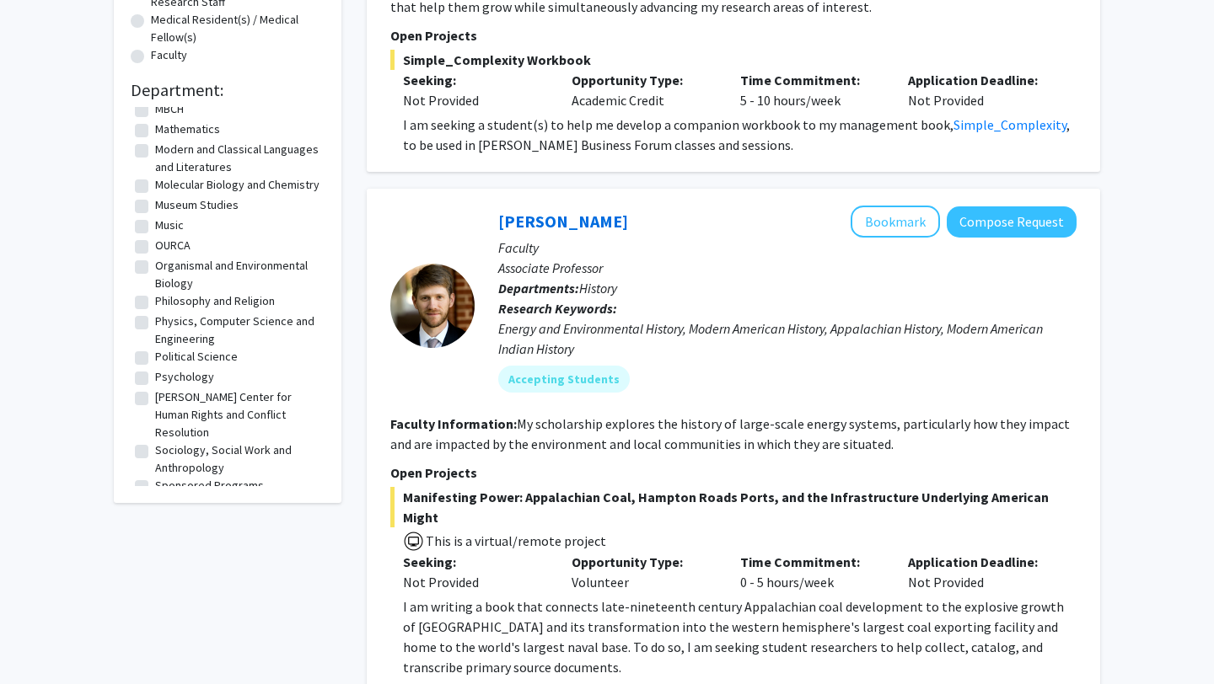
click at [155, 270] on label "Organismal and Environmental Biology" at bounding box center [237, 274] width 165 height 35
click at [155, 268] on input "Organismal and Environmental Biology" at bounding box center [160, 262] width 11 height 11
checkbox input "true"
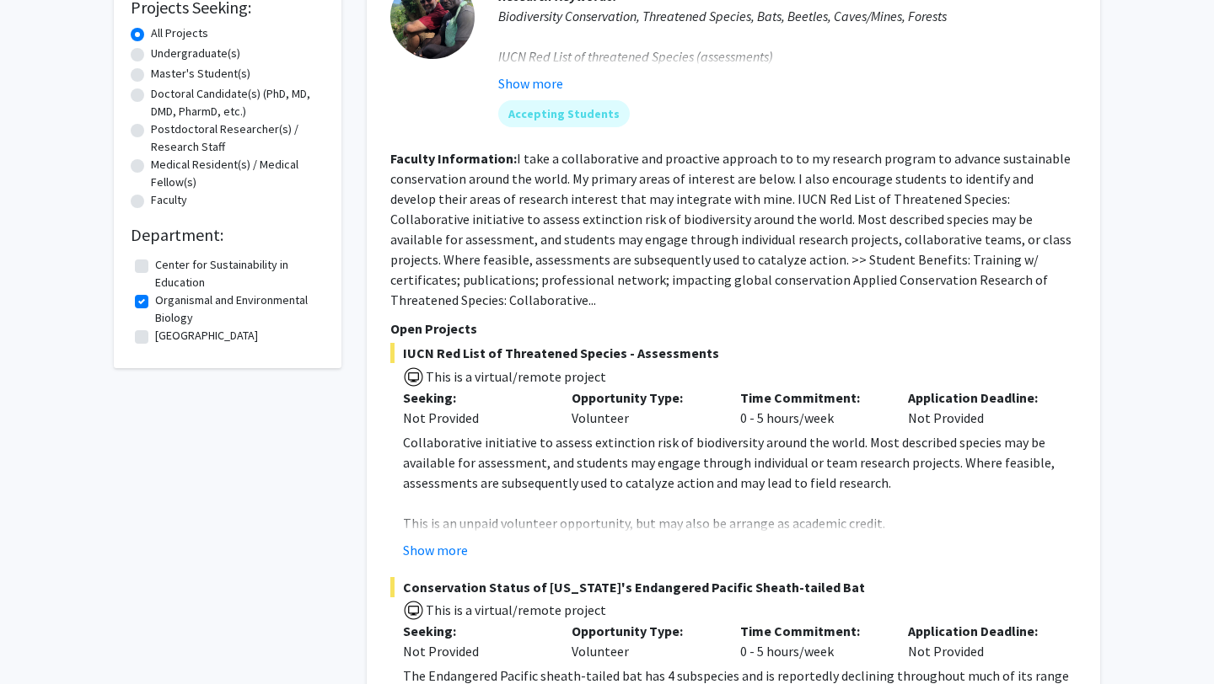
scroll to position [300, 0]
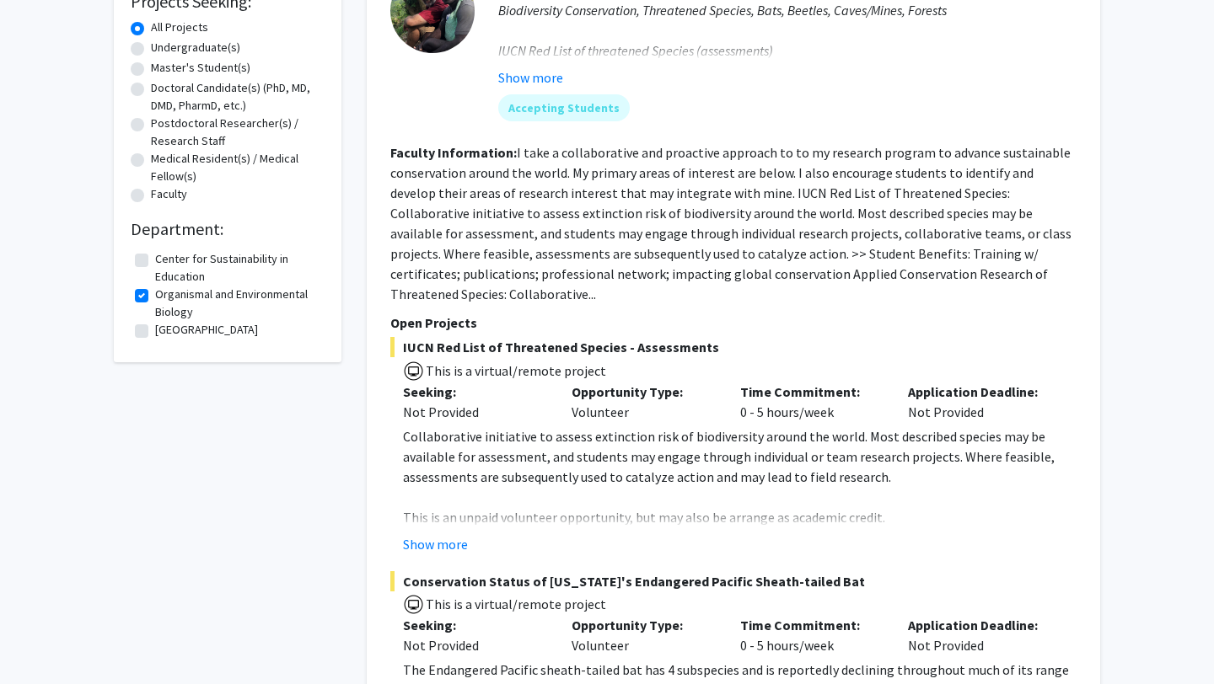
click at [155, 295] on label "Organismal and Environmental Biology" at bounding box center [237, 303] width 165 height 35
click at [155, 295] on input "Organismal and Environmental Biology" at bounding box center [160, 291] width 11 height 11
checkbox input "false"
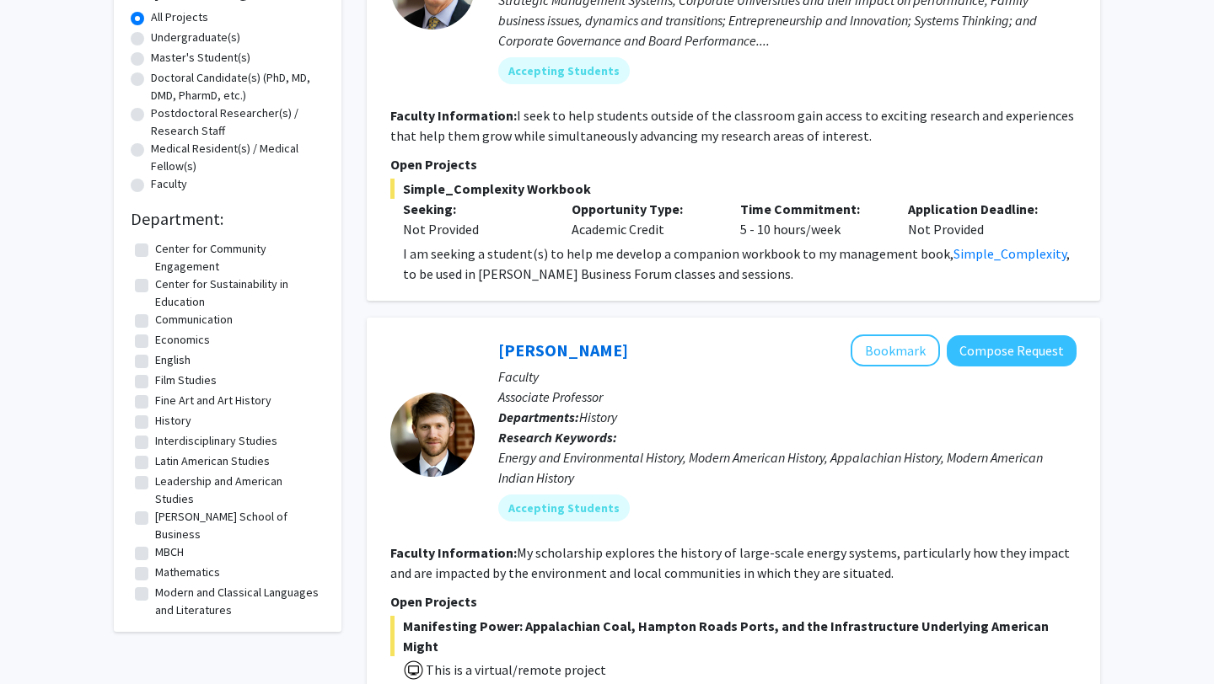
scroll to position [311, 0]
click at [155, 543] on label "MBCH" at bounding box center [169, 552] width 29 height 18
click at [155, 543] on input "MBCH" at bounding box center [160, 548] width 11 height 11
checkbox input "true"
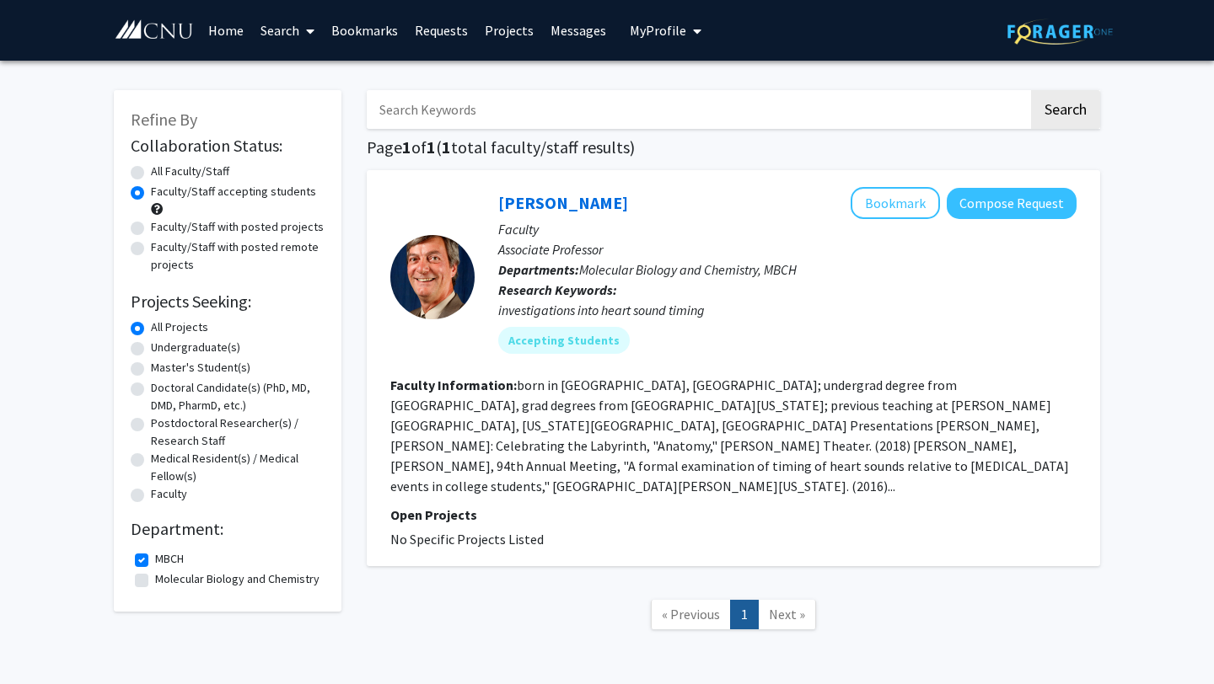
click at [155, 559] on label "MBCH" at bounding box center [169, 559] width 29 height 18
click at [155, 559] on input "MBCH" at bounding box center [160, 555] width 11 height 11
checkbox input "false"
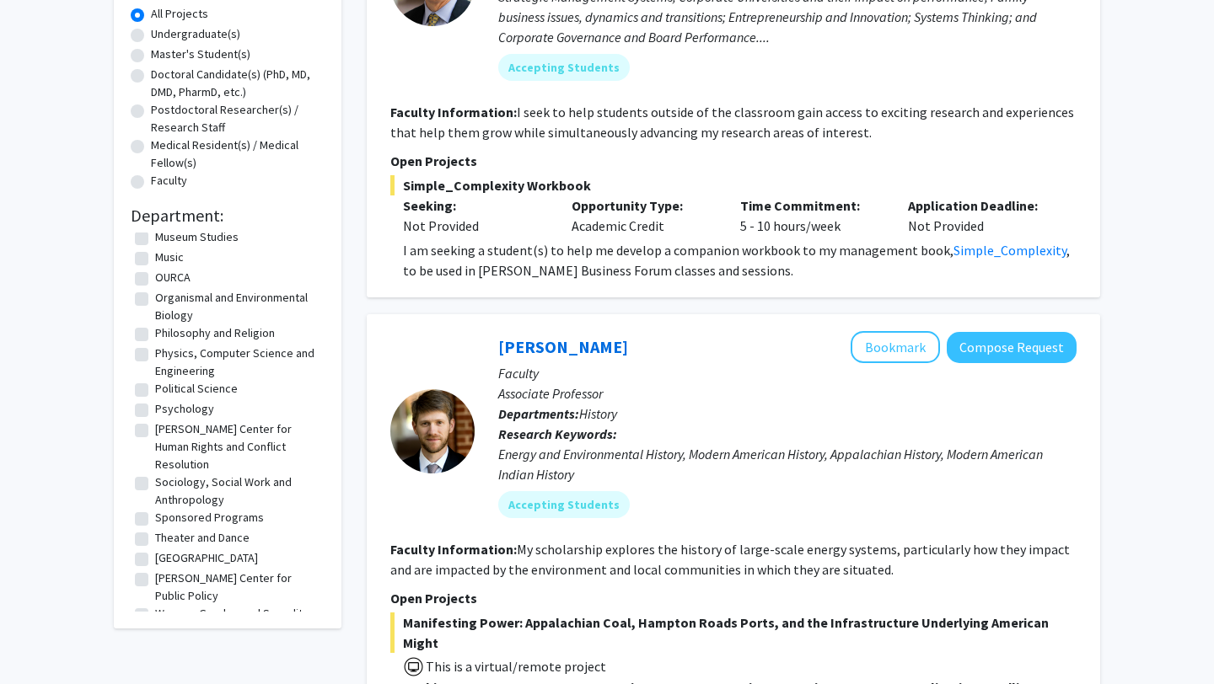
scroll to position [317, 0]
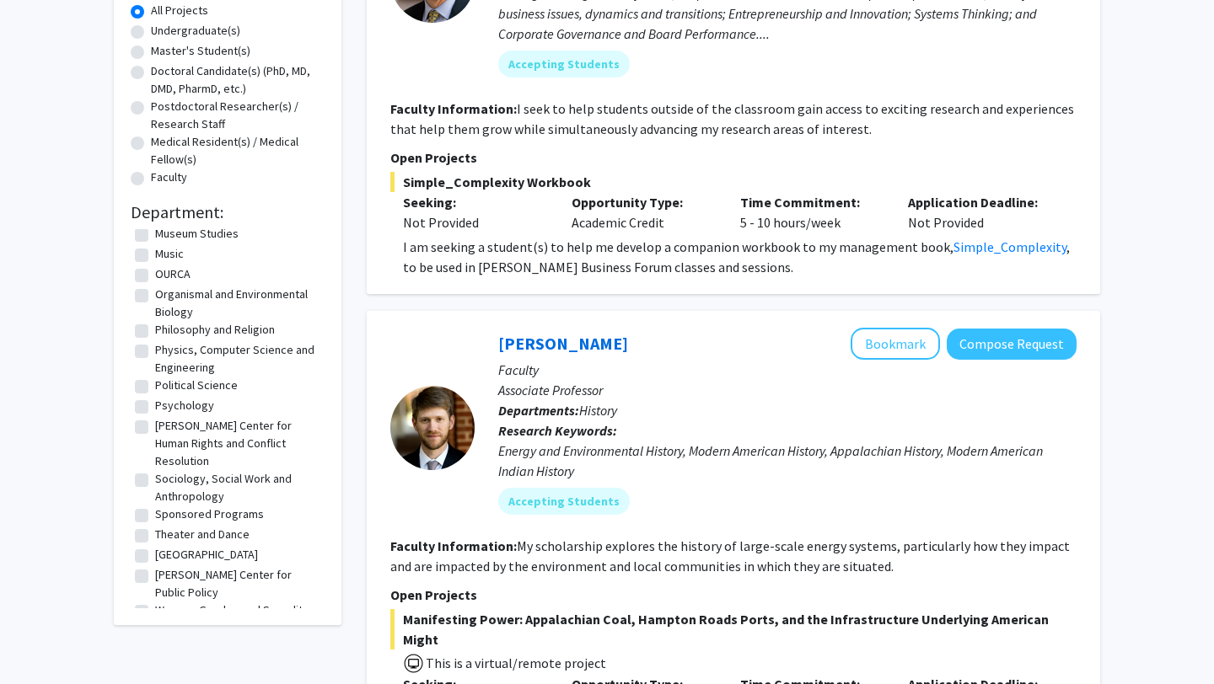
click at [155, 410] on label "Psychology" at bounding box center [184, 406] width 59 height 18
click at [155, 408] on input "Psychology" at bounding box center [160, 402] width 11 height 11
checkbox input "true"
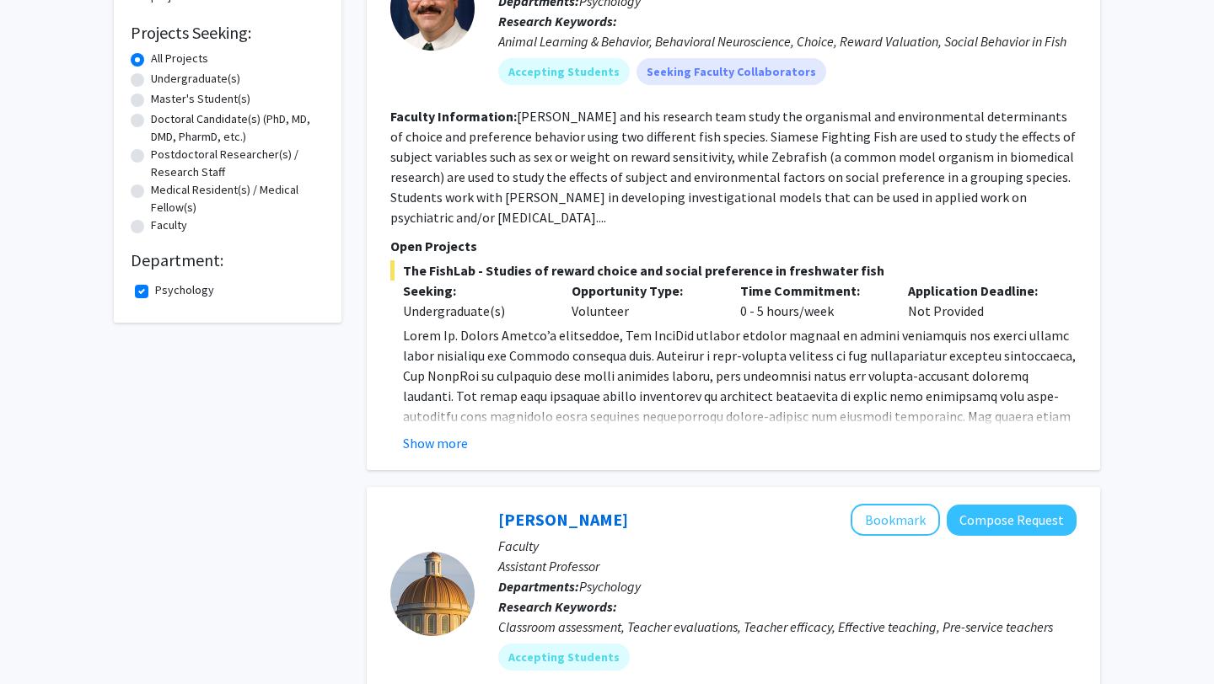
scroll to position [273, 0]
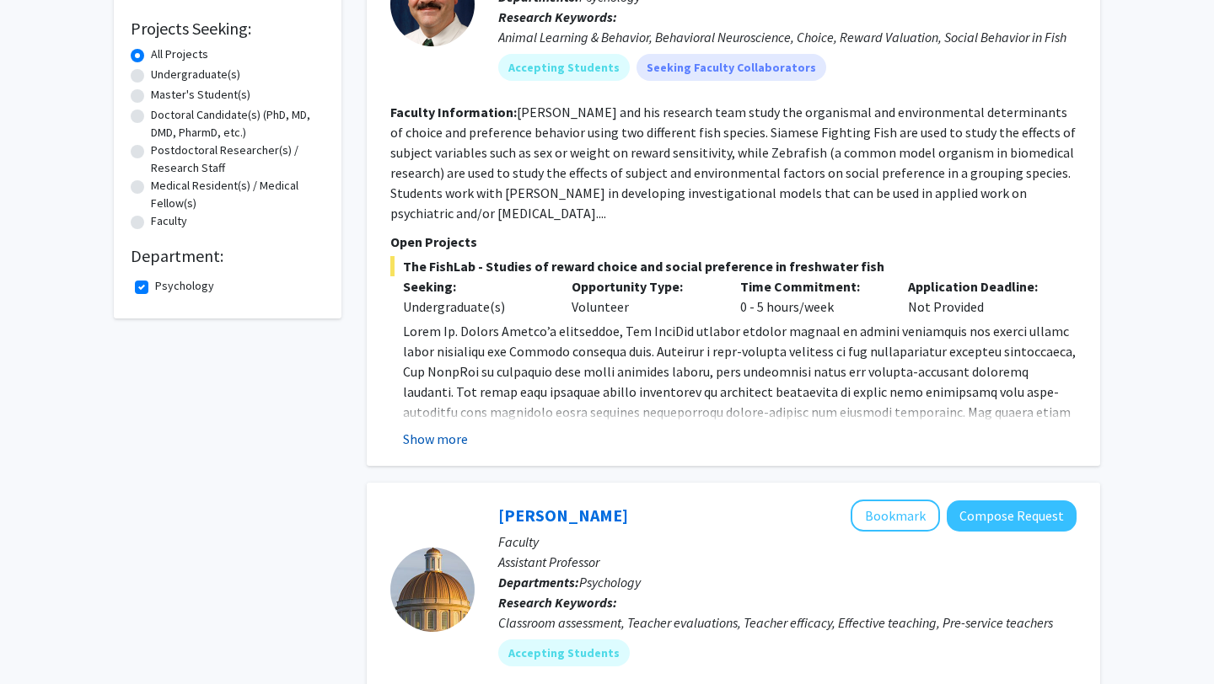
click at [415, 438] on button "Show more" at bounding box center [435, 439] width 65 height 20
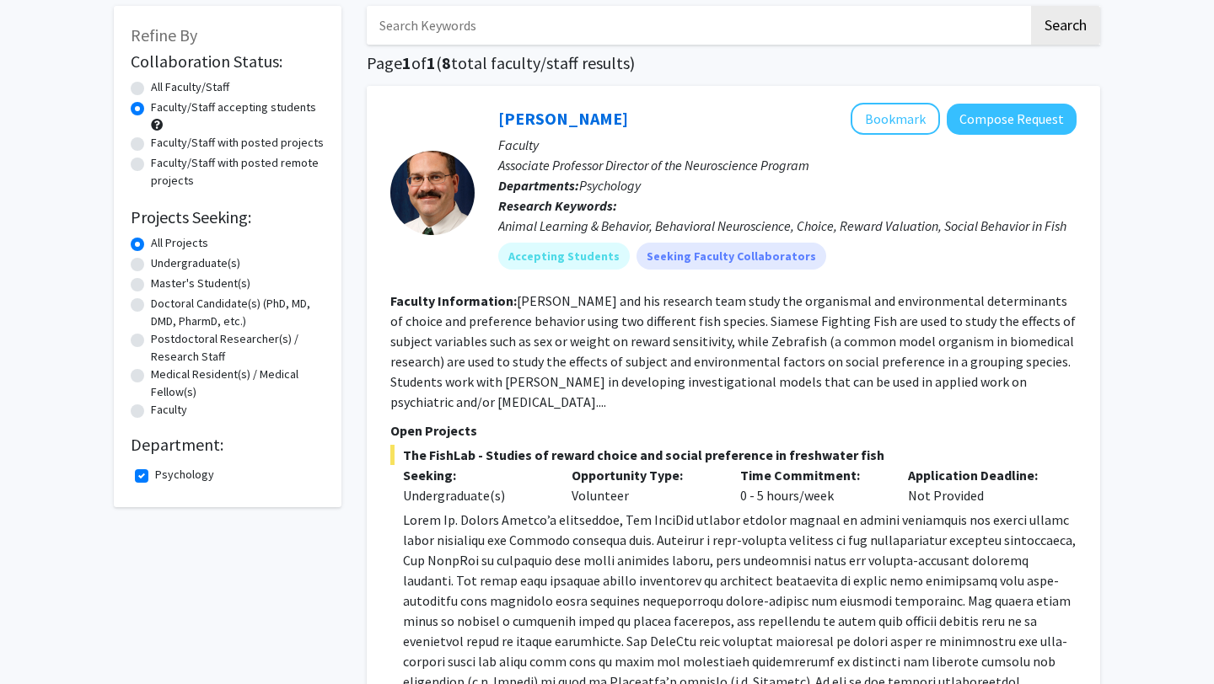
scroll to position [0, 0]
